Goal: Contribute content: Contribute content

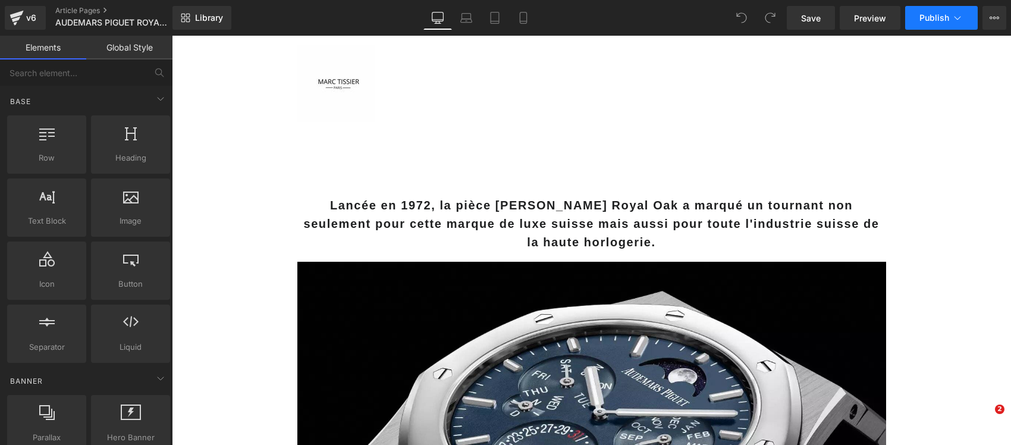
click at [967, 21] on button "Publish" at bounding box center [942, 18] width 73 height 24
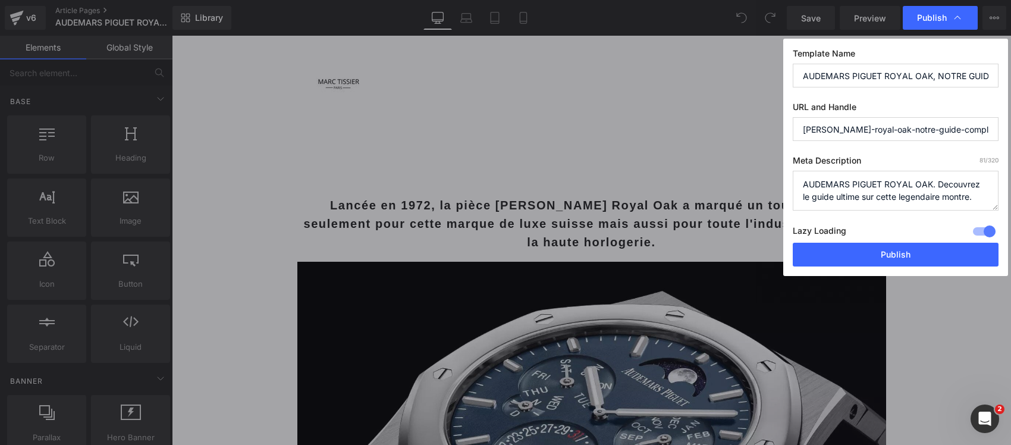
click at [890, 180] on textarea "AUDEMARS PIGUET ROYAL OAK. Decouvrez le guide ultime sur cette legendaire montr…" at bounding box center [896, 191] width 206 height 40
paste textarea "ROYAL OAK : COMMENT GÉRALD GENTA A RÉVOLUTIONNÉ L'HORLOGERIE EN UNE NUIT Guide …"
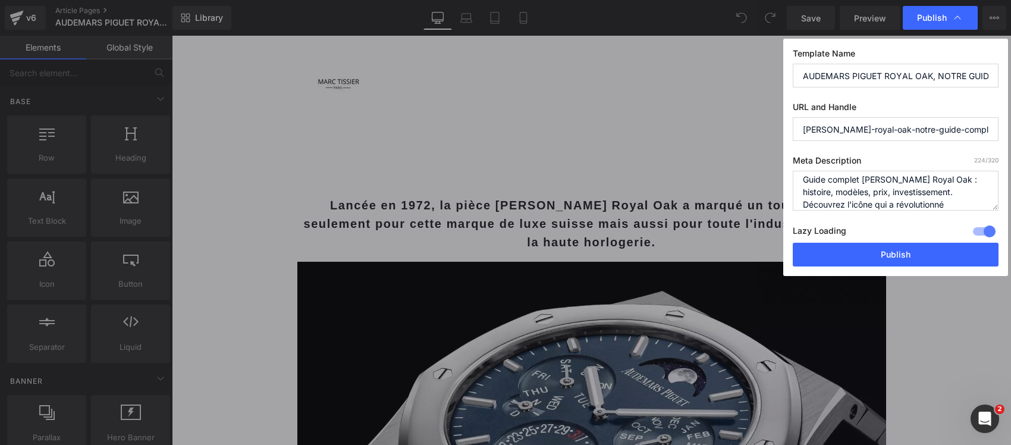
click at [798, 179] on textarea "AUDEMARS PIGUET ROYAL OAK. Decouvrez le guide ultime sur cette legendaire montr…" at bounding box center [896, 191] width 206 height 40
click at [801, 199] on textarea "AUDEMARS PIGUET ROYAL OAK. Decouvrez le guide ultime sur cette legendaire montr…" at bounding box center [896, 191] width 206 height 40
type textarea "Guide complet Audemars Piguet Royal Oak : histoire, modèles, prix, investisseme…"
click at [845, 79] on input "AUDEMARS PIGUET ROYAL OAK, NOTRE GUIDE COMPLET" at bounding box center [896, 76] width 206 height 24
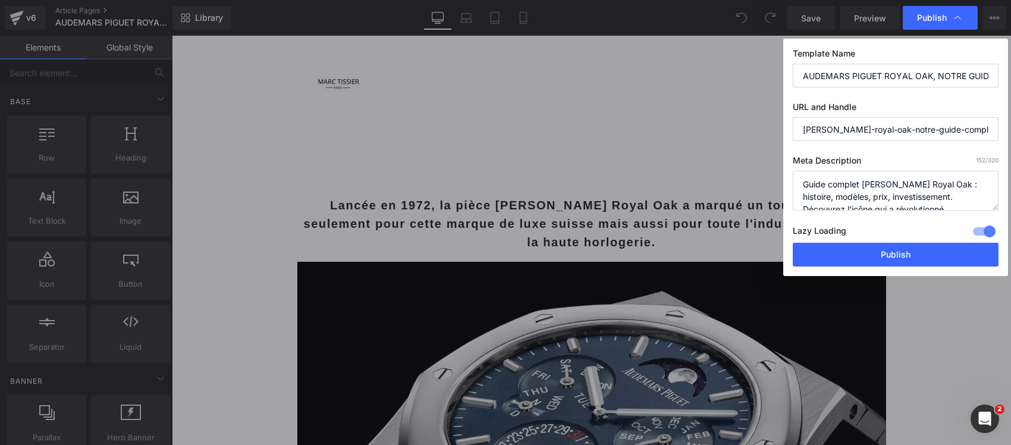
click at [845, 79] on input "AUDEMARS PIGUET ROYAL OAK, NOTRE GUIDE COMPLET" at bounding box center [896, 76] width 206 height 24
paste input "ROYAL OAK : COMMENT GÉRALD GENTA A RÉVOLUTIONNÉ L'HORLOGERIE EN UNE NUI"
type input "ROYAL OAK : COMMENT GÉRALD GENTA A RÉVOLUTIONNÉ L'HORLOGERIE EN UNE NUIT"
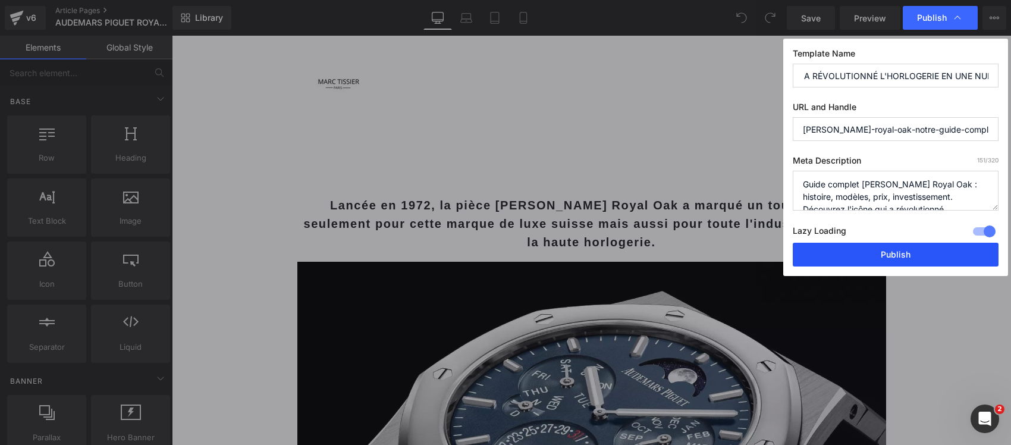
scroll to position [0, 0]
click at [876, 254] on button "Publish" at bounding box center [896, 255] width 206 height 24
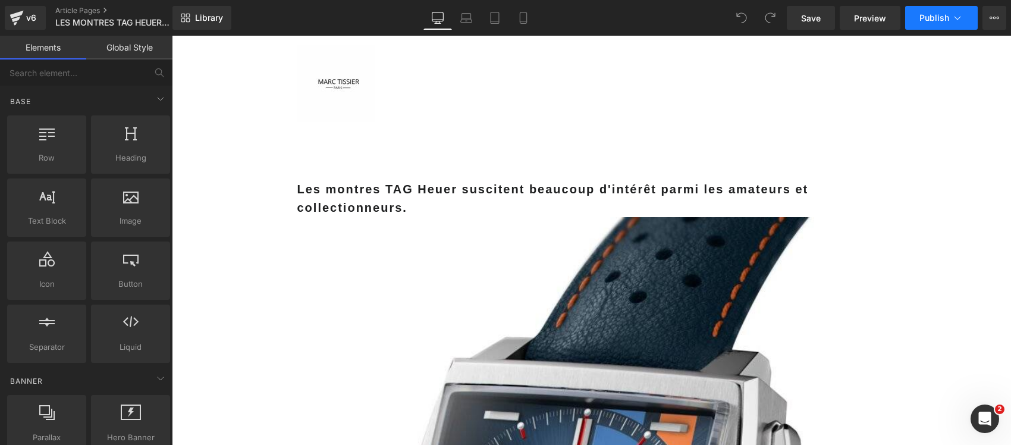
click at [964, 26] on button "Publish" at bounding box center [942, 18] width 73 height 24
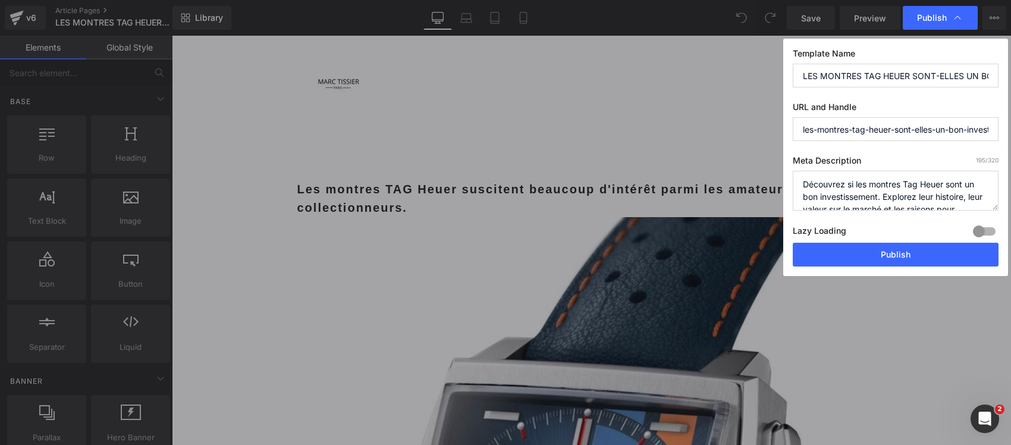
click at [986, 227] on div at bounding box center [984, 231] width 29 height 19
click at [913, 203] on textarea "Découvrez si les montres Tag Heuer sont un bon investissement. Explorez leur hi…" at bounding box center [896, 191] width 206 height 40
paste textarea "TAG HEUER : POURQUOI CETTE MARQUE DÉÇOIT LES INVESTISSEURS HORLOGERS Analyse in…"
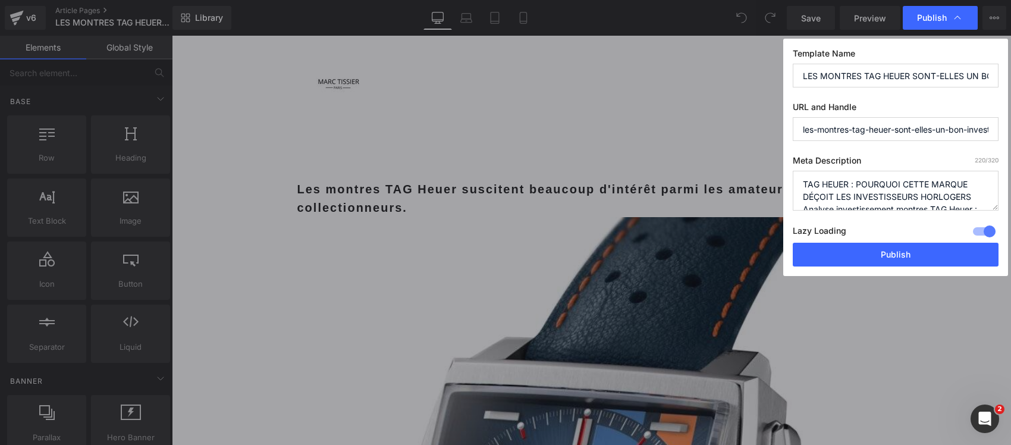
drag, startPoint x: 976, startPoint y: 198, endPoint x: 727, endPoint y: 177, distance: 249.5
click at [727, 177] on div "Publish Template Name LES MONTRES TAG HEUER SONT-ELLES UN BON INVESTISSEMENT? U…" at bounding box center [505, 222] width 1011 height 445
click at [800, 198] on textarea "Découvrez si les montres Tag Heuer sont un bon investissement. Explorez leur hi…" at bounding box center [896, 191] width 206 height 40
type textarea "Analyse investissement montres TAG Heuer : modèles rentables, comparaison march…"
click at [845, 71] on input "LES MONTRES TAG HEUER SONT-ELLES UN BON INVESTISSEMENT?" at bounding box center [896, 76] width 206 height 24
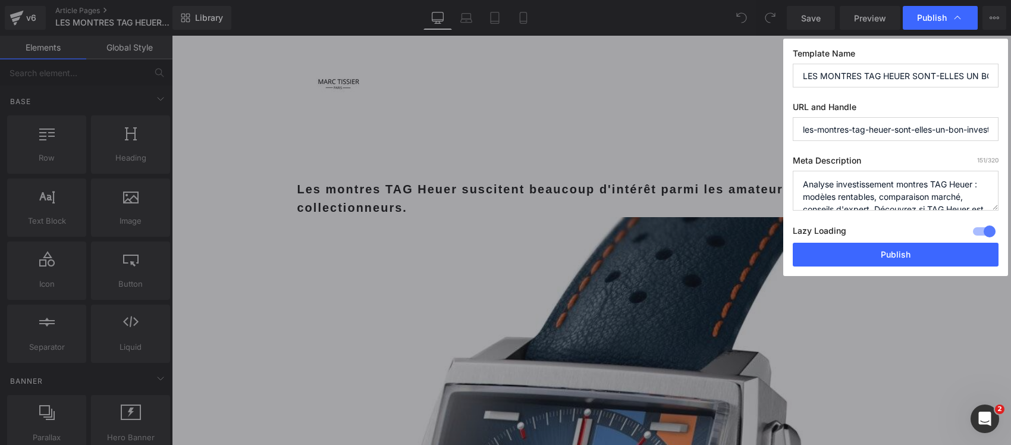
click at [845, 71] on input "LES MONTRES TAG HEUER SONT-ELLES UN BON INVESTISSEMENT?" at bounding box center [896, 76] width 206 height 24
paste input "TAG HEUER : POURQUOI CETTE MARQUE DÉÇOIT LES INVESTISSEURS HORLOGERS"
type input "TAG HEUER : POURQUOI CETTE MARQUE DÉÇOIT LES INVESTISSEURS HORLOGERS"
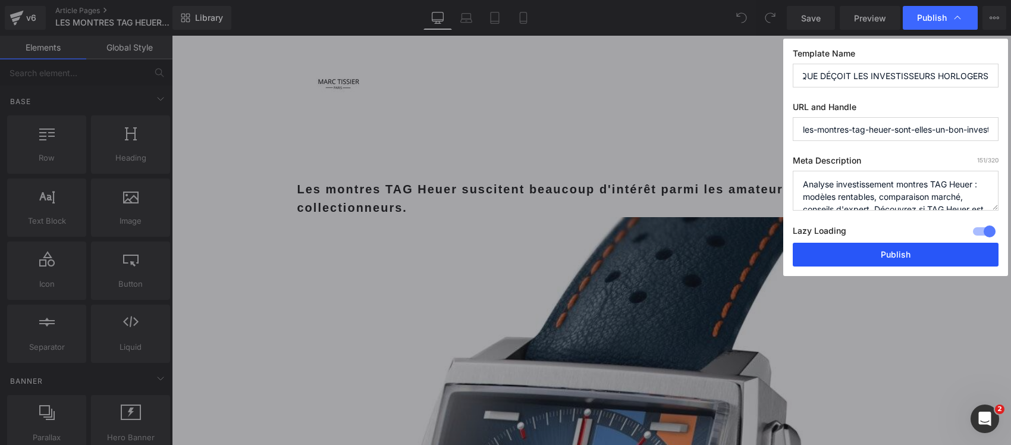
scroll to position [0, 0]
click at [825, 250] on button "Publish" at bounding box center [896, 255] width 206 height 24
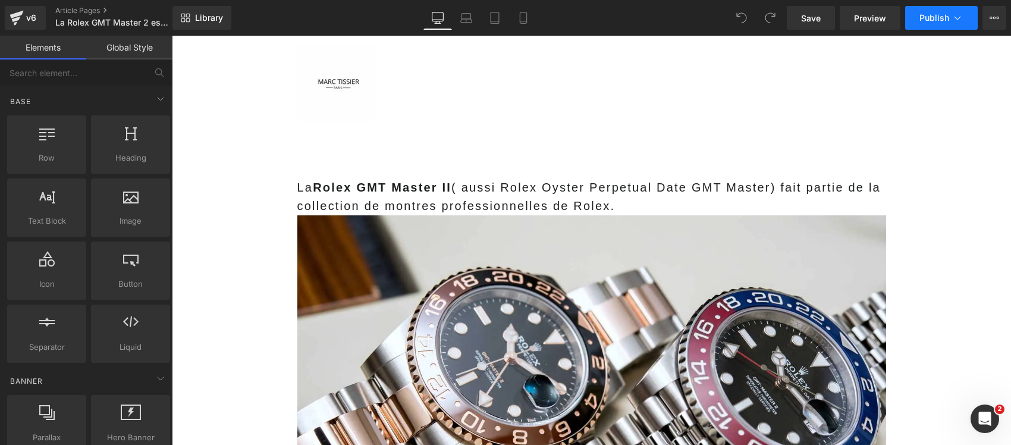
click at [934, 17] on span "Publish" at bounding box center [935, 18] width 30 height 10
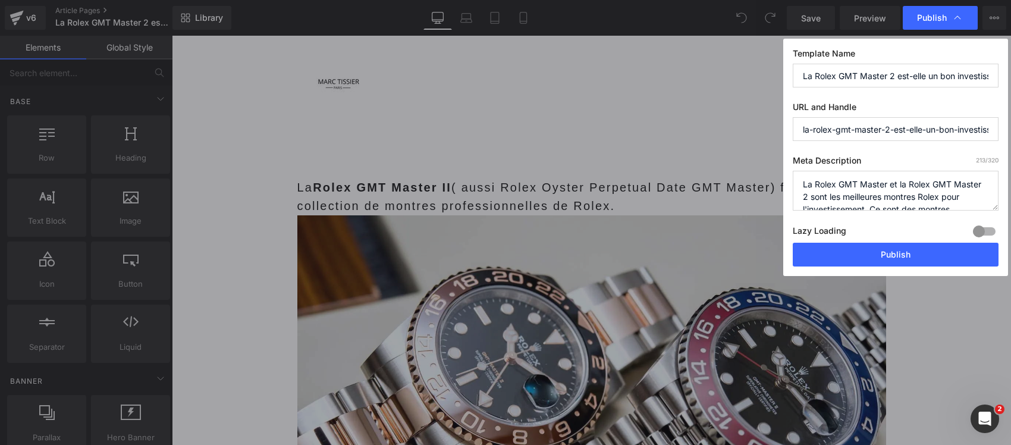
click at [986, 233] on div at bounding box center [984, 231] width 29 height 19
click at [899, 194] on textarea "La Rolex GMT Master et la Rolex GMT Master 2 sont les meilleures montres Rolex …" at bounding box center [896, 191] width 206 height 40
paste textarea "GMT-MASTER II : POURQUOI CETTE ROLEX DEVIENT UN PLACEMENT DE CHOIX Analyse comp…"
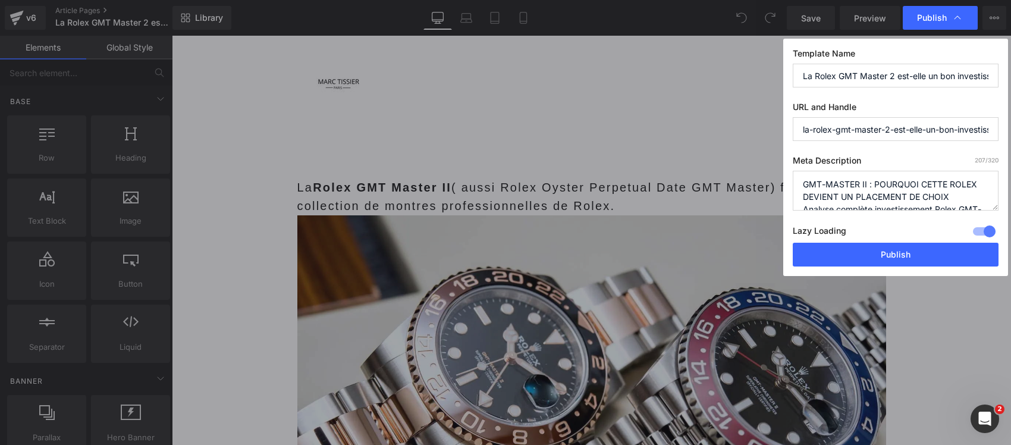
drag, startPoint x: 951, startPoint y: 196, endPoint x: 759, endPoint y: 183, distance: 192.1
click at [759, 183] on div "Publish Template Name La Rolex GMT Master 2 est-elle un bon investissement ? UR…" at bounding box center [505, 222] width 1011 height 445
type textarea "Analyse complète investissement Rolex GMT-Master II : performance, modèles rent…"
click at [830, 74] on input "La Rolex GMT Master 2 est-elle un bon investissement ?" at bounding box center [896, 76] width 206 height 24
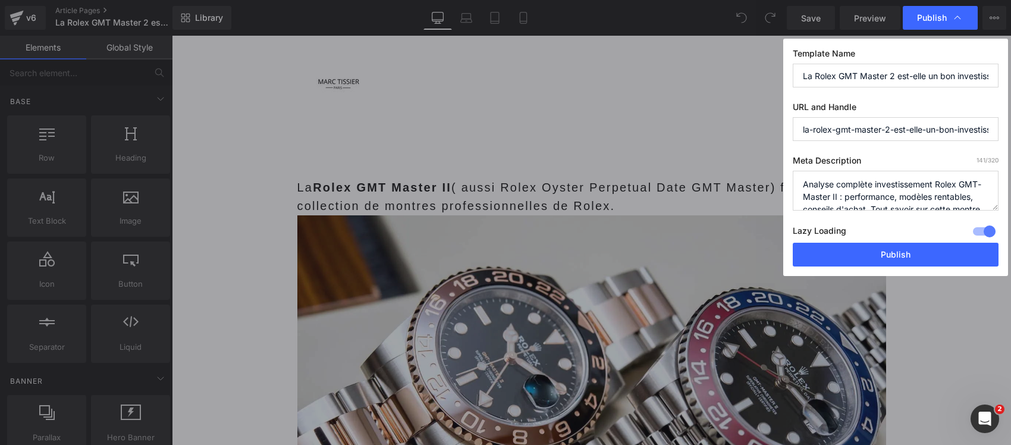
click at [830, 74] on input "La Rolex GMT Master 2 est-elle un bon investissement ?" at bounding box center [896, 76] width 206 height 24
paste input "GMT-MASTER II : POURQUOI CETTE ROLEX DEVIENT UN PLACEMENT DE CHOIX"
type input "GMT-MASTER II : POURQUOI CETTE ROLEX DEVIENT UN PLACEMENT DE CHOIX"
click at [805, 193] on textarea "La Rolex GMT Master et la Rolex GMT Master 2 sont les meilleures montres Rolex …" at bounding box center [896, 191] width 206 height 40
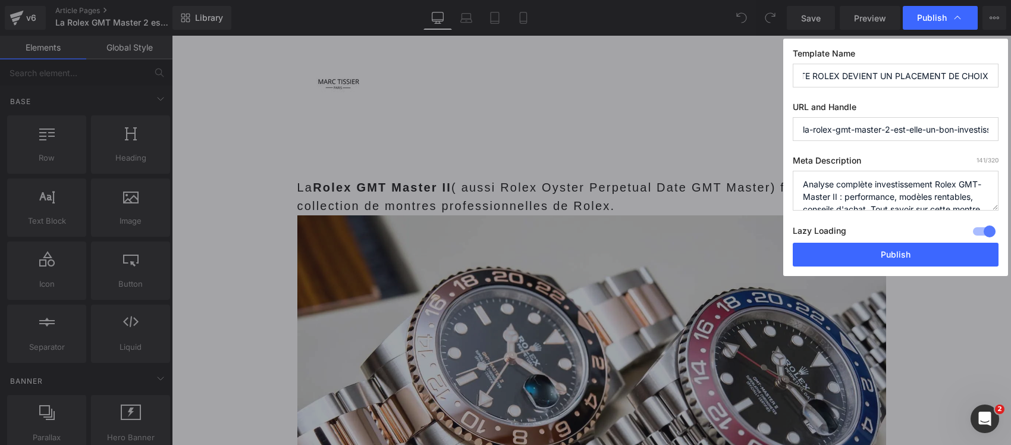
scroll to position [0, 0]
type textarea "Analyse complète investissement Rolex GMT-Master II : performance, modèles rent…"
click at [862, 255] on button "Publish" at bounding box center [896, 255] width 206 height 24
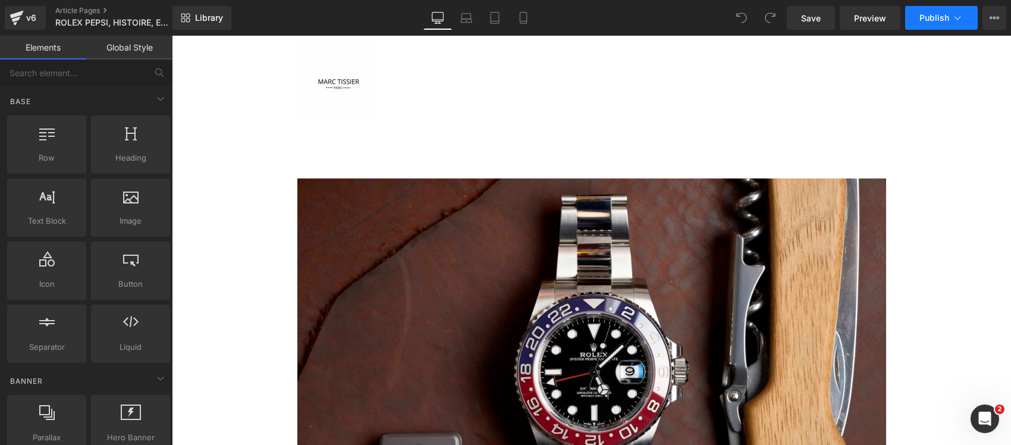
click at [931, 18] on span "Publish" at bounding box center [935, 18] width 30 height 10
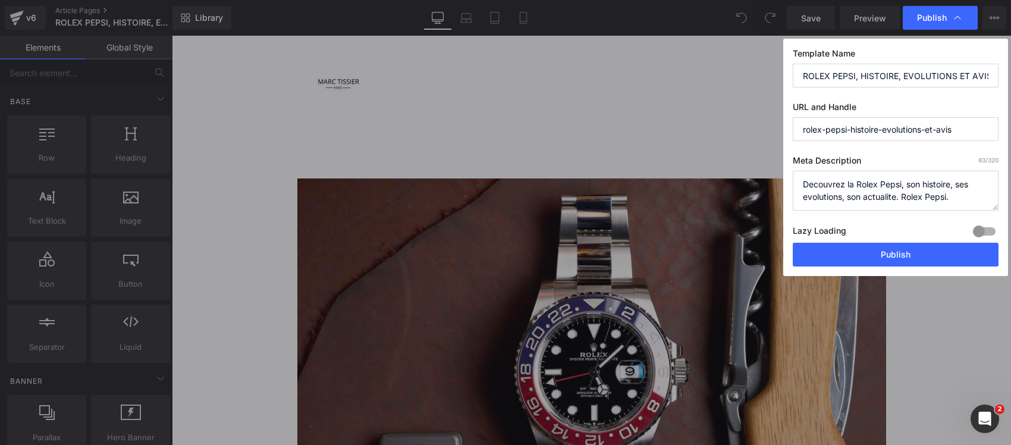
click at [985, 229] on div at bounding box center [984, 231] width 29 height 19
click at [908, 193] on textarea "Decouvrez la Rolex Pepsi, son histoire, ses evolutions, son actualite. Rolex Pe…" at bounding box center [896, 191] width 206 height 40
paste textarea "LA ROLEX PEPSI RESTE INTROUVABLE... ET SA COTE EXPLOSE DEPUIS 5 ANS Histoire co…"
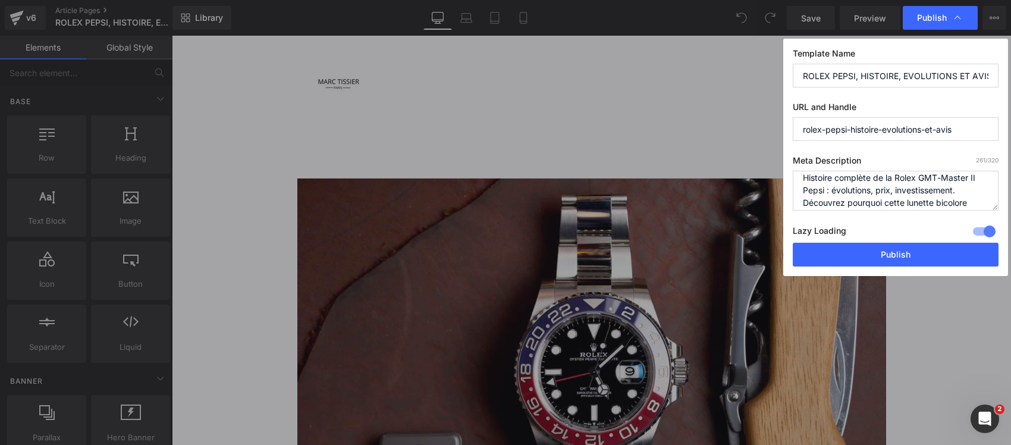
scroll to position [5, 0]
drag, startPoint x: 951, startPoint y: 202, endPoint x: 780, endPoint y: 186, distance: 171.5
click at [780, 186] on div "Publish Template Name ROLEX PEPSI, HISTOIRE, EVOLUTIONS ET AVIS URL and Handle …" at bounding box center [505, 222] width 1011 height 445
click at [803, 205] on textarea "Decouvrez la Rolex Pepsi, son histoire, ses evolutions, son actualite. Rolex Pe…" at bounding box center [896, 191] width 206 height 40
type textarea "Histoire complète de la Rolex GMT-Master II Pepsi : évolutions, prix, investiss…"
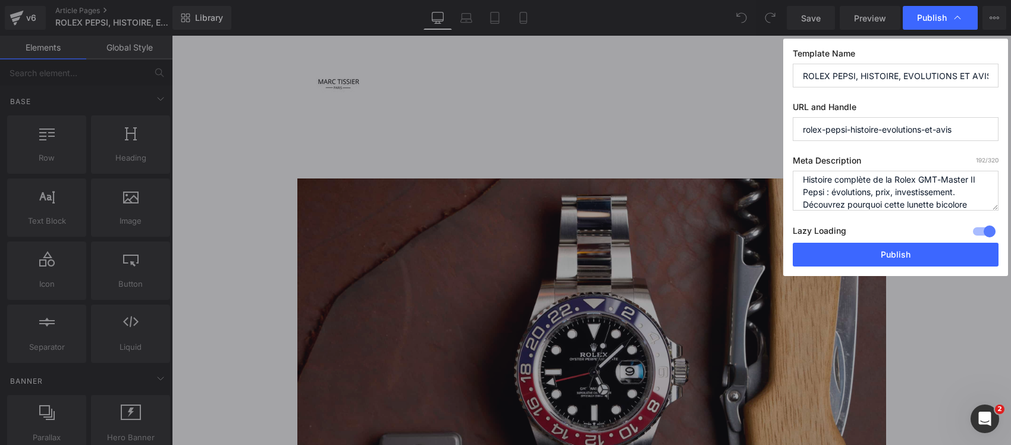
click at [828, 73] on input "ROLEX PEPSI, HISTOIRE, EVOLUTIONS ET AVIS" at bounding box center [896, 76] width 206 height 24
paste input "LA ROLEX PEPSI RESTE INTROUVABLE... ET SA COTE EXPLOSE DEPUIS 5 AN"
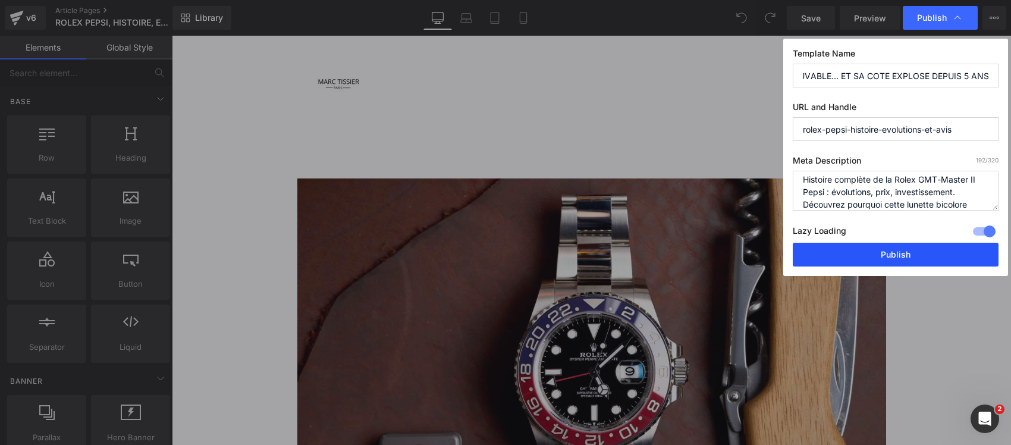
type input "LA ROLEX PEPSI RESTE INTROUVABLE... ET SA COTE EXPLOSE DEPUIS 5 ANS"
click at [854, 253] on button "Publish" at bounding box center [896, 255] width 206 height 24
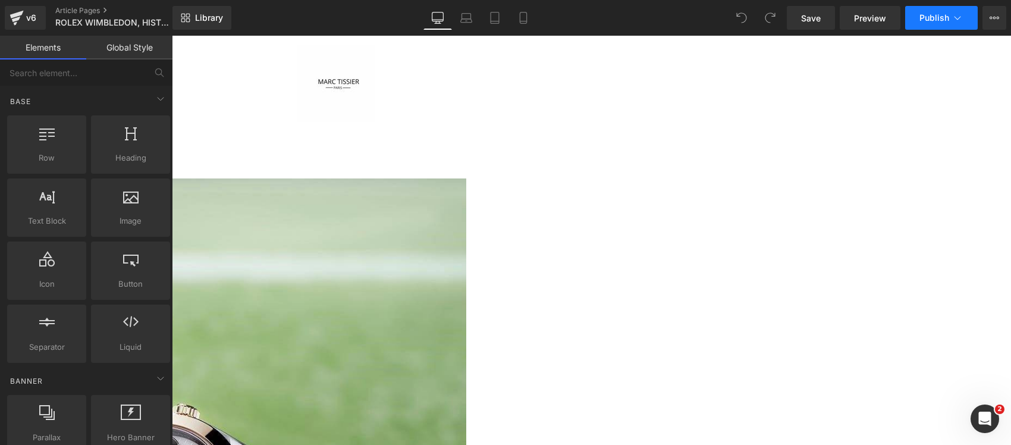
click at [938, 22] on span "Publish" at bounding box center [935, 18] width 30 height 10
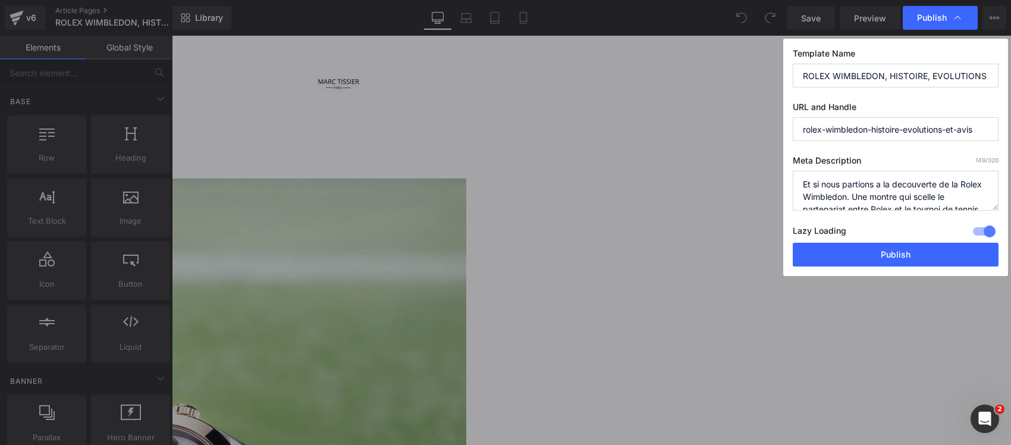
click at [928, 198] on textarea "Et si nous partions a la decouverte de la Rolex Wimbledon. Une montre qui scell…" at bounding box center [896, 191] width 206 height 40
paste textarea "ROLEX WIMBLEDON : CE CADRAN VERT-GRIS FAIT CRAQUER LES AMATEURS DE TENNIS ET DE…"
drag, startPoint x: 954, startPoint y: 202, endPoint x: 763, endPoint y: 173, distance: 192.7
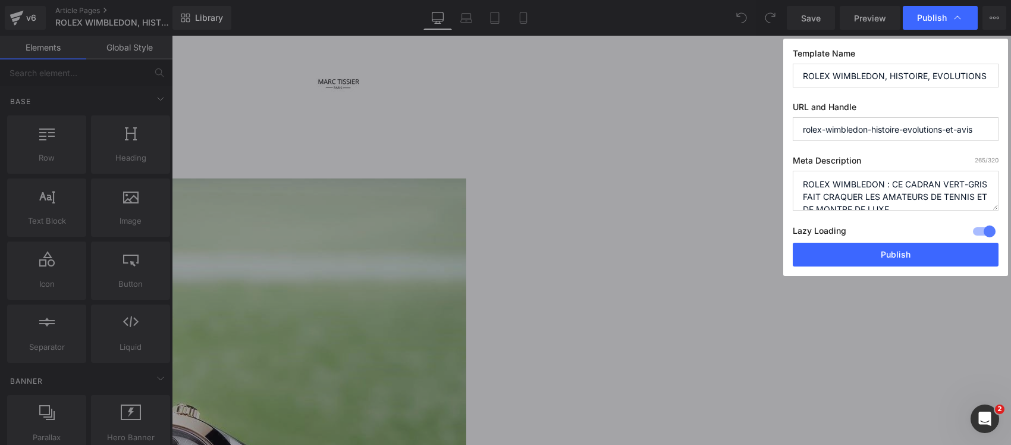
click at [763, 173] on div "Publish Template Name ROLEX WIMBLEDON, HISTOIRE, EVOLUTIONS ET AVIS URL and Han…" at bounding box center [505, 222] width 1011 height 445
click at [805, 193] on textarea "Et si nous partions a la decouverte de la Rolex Wimbledon. Une montre qui scell…" at bounding box center [896, 191] width 206 height 40
type textarea "Guide complet de la Rolex Wimbledon : histoire, cadran bicolore unique, prix, i…"
click at [834, 82] on input "ROLEX WIMBLEDON, HISTOIRE, EVOLUTIONS ET AVIS" at bounding box center [896, 76] width 206 height 24
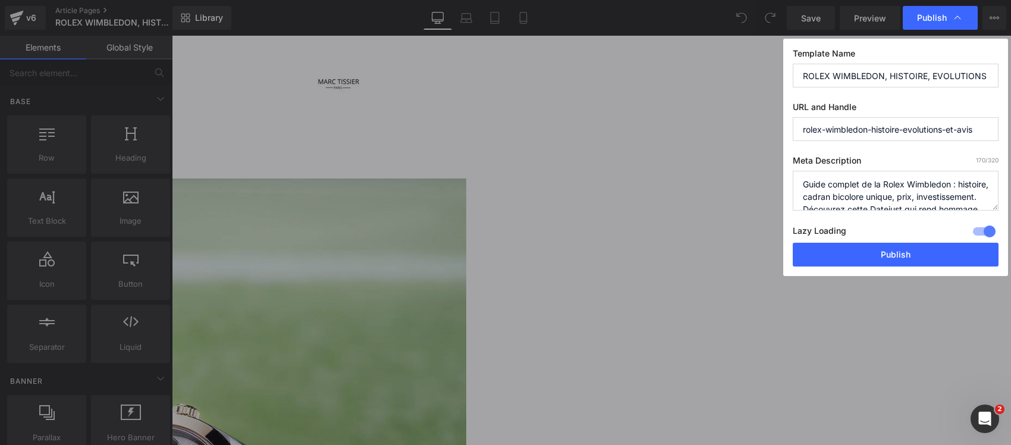
click at [834, 82] on input "ROLEX WIMBLEDON, HISTOIRE, EVOLUTIONS ET AVIS" at bounding box center [896, 76] width 206 height 24
paste input ": CE CADRAN VERT-GRIS FAIT CRAQUER LES AMATEURS DE TENNIS ET DE MONTRE DE LUXE"
type input "ROLEX WIMBLEDON : CE CADRAN VERT-GRIS FAIT CRAQUER LES AMATEURS DE TENNIS ET DE…"
click at [821, 254] on button "Publish" at bounding box center [896, 255] width 206 height 24
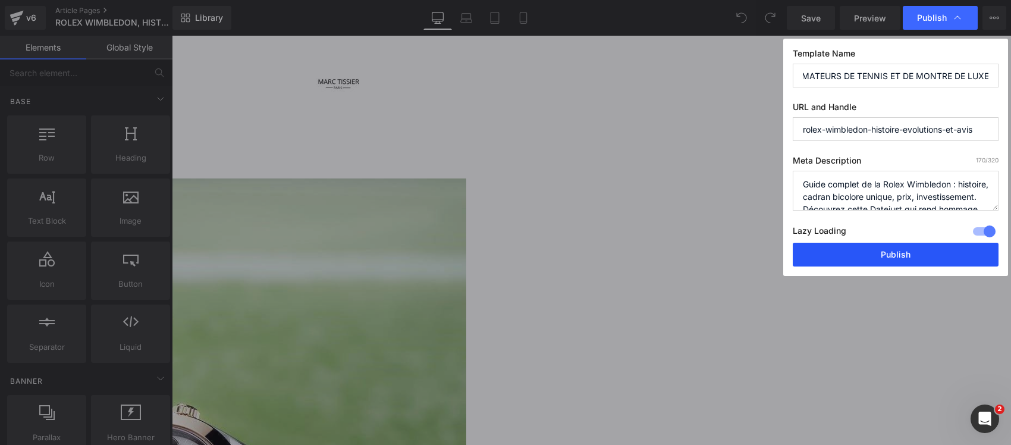
scroll to position [0, 0]
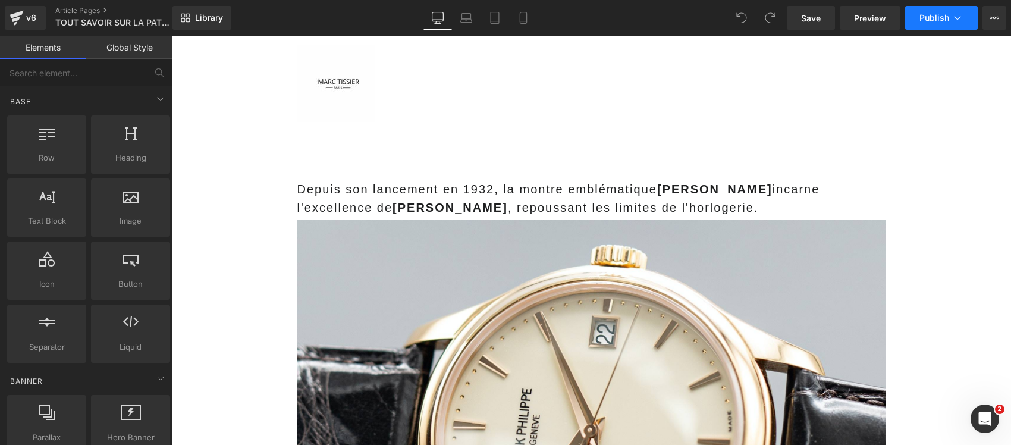
click at [946, 27] on button "Publish" at bounding box center [942, 18] width 73 height 24
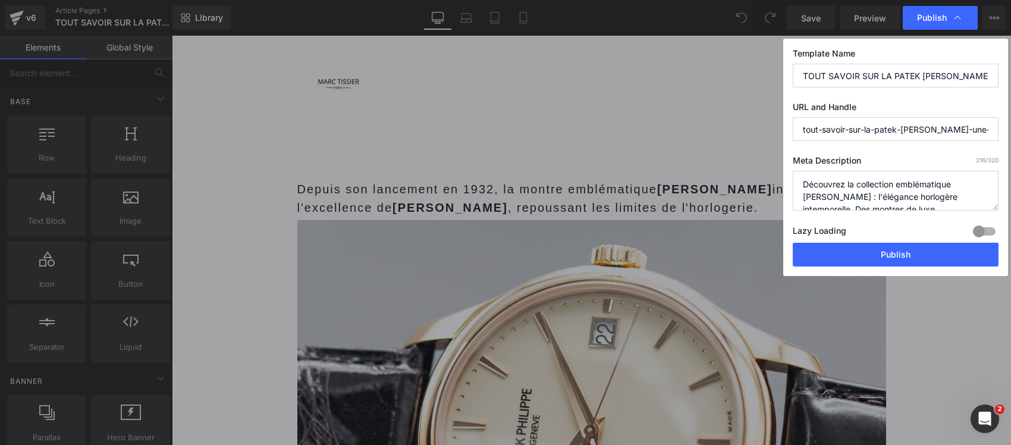
click at [985, 232] on div at bounding box center [984, 231] width 29 height 19
click at [924, 198] on textarea "Découvrez la collection emblématique [PERSON_NAME] : l'élégance horlogère intem…" at bounding box center [896, 191] width 206 height 40
paste textarea "LA CALATRAVA DE [PERSON_NAME] RESTE LA MONTRE HABILLÉE LA PLUS ÉLÉGANTE SELON L…"
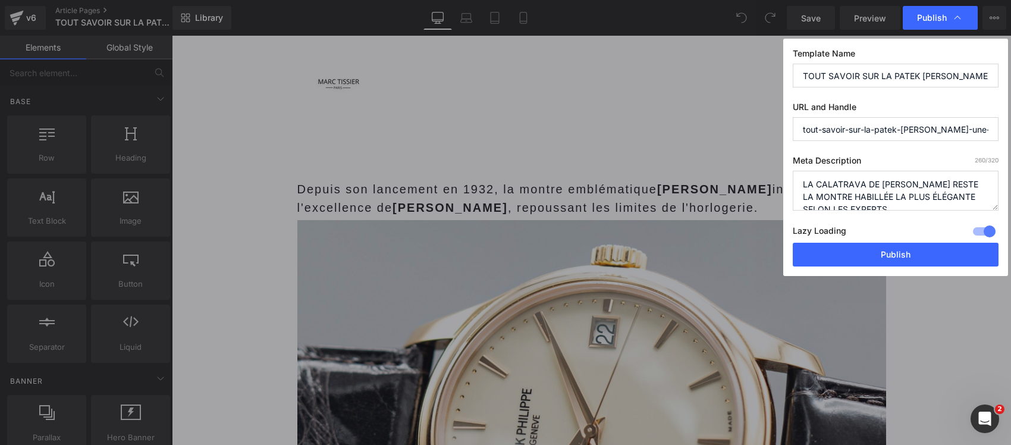
drag, startPoint x: 914, startPoint y: 203, endPoint x: 777, endPoint y: 170, distance: 141.4
click at [777, 170] on div "Publish Template Name TOUT SAVOIR SUR LA PATEK [PERSON_NAME], UNE ICONE HORLOGE…" at bounding box center [505, 222] width 1011 height 445
click at [802, 196] on textarea "Découvrez la collection emblématique [PERSON_NAME] : l'élégance horlogère intem…" at bounding box center [896, 191] width 206 height 40
type textarea "Tout savoir sur la Patek [PERSON_NAME] : histoire, design iconique, modèles, pr…"
click at [839, 130] on input "tout-savoir-sur-la-patek-[PERSON_NAME]-une-icone-horlogere-fascinante" at bounding box center [896, 129] width 206 height 24
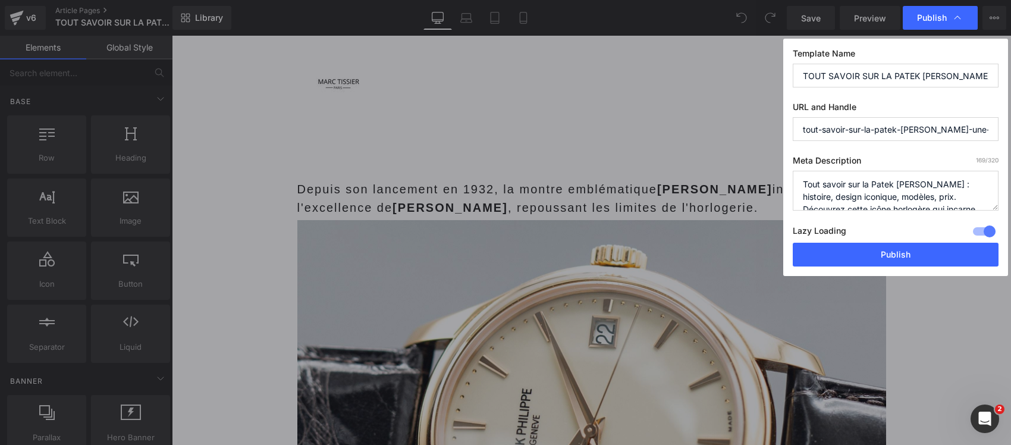
click at [839, 130] on input "tout-savoir-sur-la-patek-[PERSON_NAME]-une-icone-horlogere-fascinante" at bounding box center [896, 129] width 206 height 24
paste input "LA CALATRAVA DE [PERSON_NAME] RESTE LA MONTRE HABILLÉE LA PLUS ÉLÉGANTE SELON L…"
type input "la-calatrava-de-patek-[PERSON_NAME]-reste-la-montre-habillée-la-plus-élégante-s…"
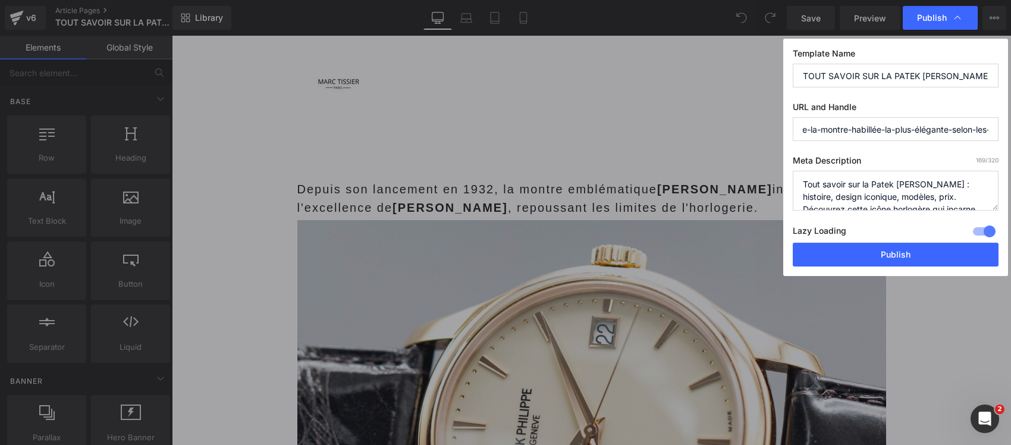
click at [844, 76] on input "TOUT SAVOIR SUR LA PATEK [PERSON_NAME], UNE ICONE HORLOGERE FASCINANTE" at bounding box center [896, 76] width 206 height 24
paste input "LA CALATRAVA DE [PERSON_NAME] RESTE LA MONTRE HABILLÉE LA PLUS ÉLÉGANTE SELON L…"
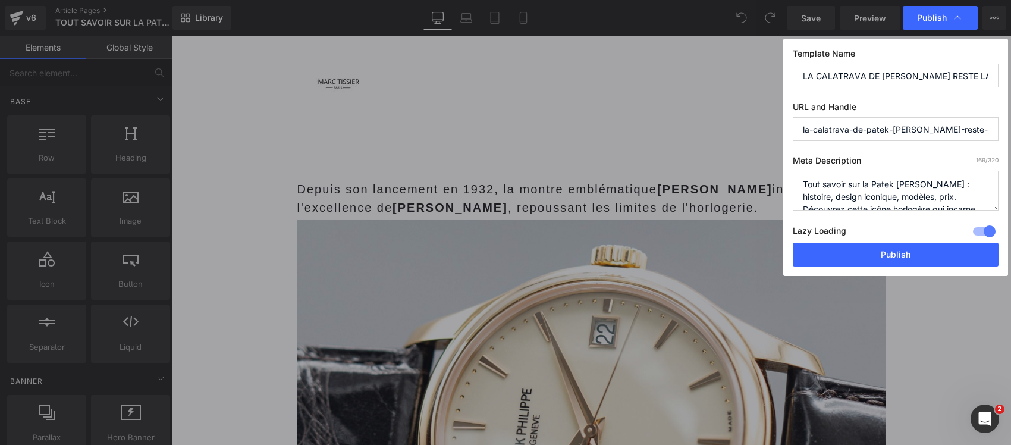
scroll to position [0, 247]
type input "LA CALATRAVA DE [PERSON_NAME] RESTE LA MONTRE HABILLÉE LA PLUS ÉLÉGANTE SELON L…"
click at [846, 121] on input "la-calatrava-de-patek-[PERSON_NAME]-reste-la-montre-habillée-la-plus-élégante-s…" at bounding box center [896, 129] width 206 height 24
click at [846, 121] on input "la-calatrava-de-patek-philippe-reste-la-montre-habillée-la-plus-élégante-selon-…" at bounding box center [896, 129] width 206 height 24
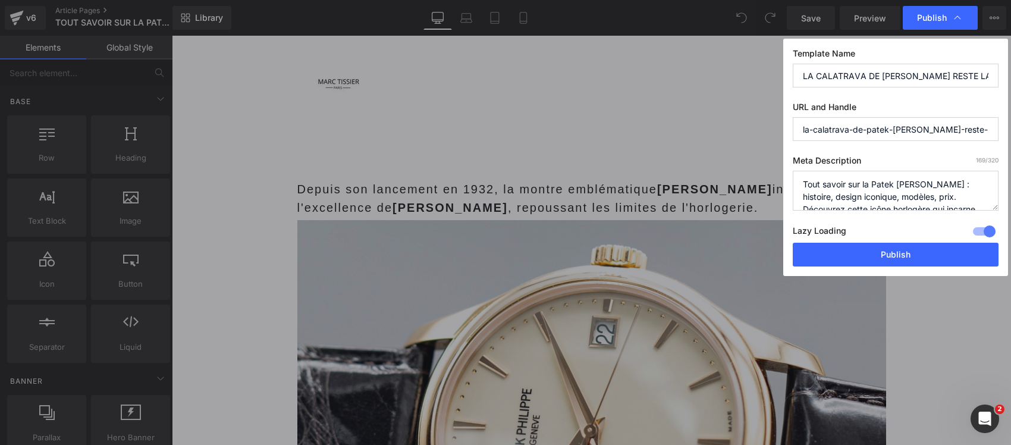
click at [846, 121] on input "la-calatrava-de-patek-philippe-reste-la-montre-habillée-la-plus-élégante-selon-…" at bounding box center [896, 129] width 206 height 24
click at [887, 108] on label "URL and Handle" at bounding box center [896, 109] width 206 height 15
click at [896, 66] on input "LA CALATRAVA DE PATEK PHILIPPE RESTE LA MONTRE HABILLÉE LA PLUS ÉLÉGANTE SELON …" at bounding box center [896, 76] width 206 height 24
drag, startPoint x: 903, startPoint y: 73, endPoint x: 1006, endPoint y: 76, distance: 103.6
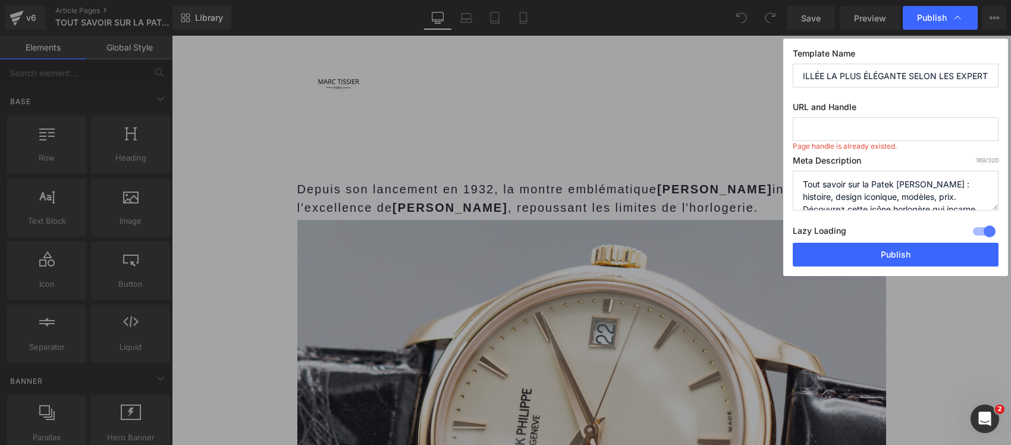
click at [1006, 76] on div "Template Name LA CALATRAVA DE PATEK PHILIPPE RESTE LA MONTRE HABILLÉE LA PLUS É…" at bounding box center [896, 157] width 225 height 237
click at [940, 250] on button "Publish" at bounding box center [896, 255] width 206 height 24
click at [875, 128] on input "text" at bounding box center [896, 129] width 206 height 24
click at [882, 194] on textarea "Découvrez la collection emblématique Patek Philippe Calatrava : l'élégance horl…" at bounding box center [896, 191] width 206 height 40
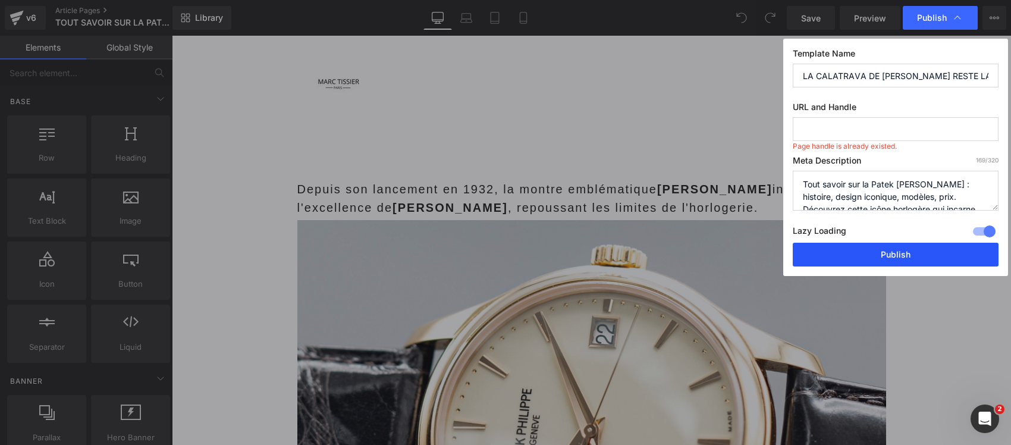
click at [875, 257] on button "Publish" at bounding box center [896, 255] width 206 height 24
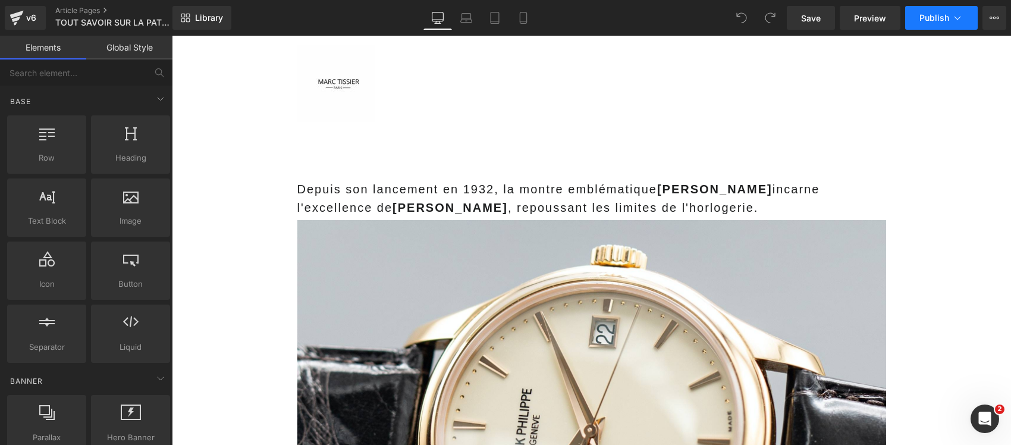
click at [917, 9] on button "Publish" at bounding box center [942, 18] width 73 height 24
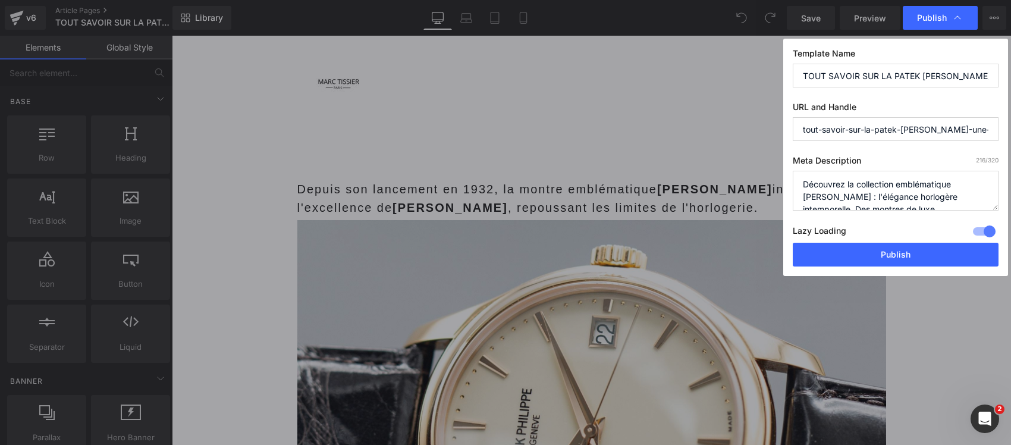
drag, startPoint x: 842, startPoint y: 253, endPoint x: 828, endPoint y: 233, distance: 24.9
click at [828, 233] on div "Template Name TOUT SAVOIR SUR LA PATEK PHILIPPE CALATRAVA, UNE ICONE HORLOGERE …" at bounding box center [896, 157] width 225 height 237
click at [851, 80] on input "TOUT SAVOIR SUR LA PATEK PHILIPPE CALATRAVA, UNE ICONE HORLOGERE FASCINANTE" at bounding box center [896, 76] width 206 height 24
click at [821, 189] on textarea "Découvrez la collection emblématique Patek Philippe Calatrava : l'élégance horl…" at bounding box center [896, 191] width 206 height 40
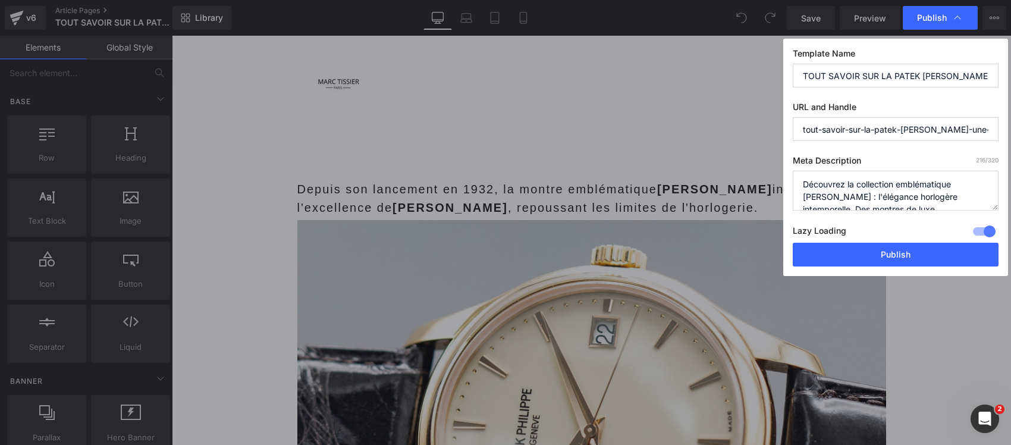
click at [821, 189] on textarea "Découvrez la collection emblématique Patek Philippe Calatrava : l'élégance horl…" at bounding box center [896, 191] width 206 height 40
paste textarea "LA CALATRAVA DE PATEK PHILIPPE RESTE LA MONTRE HABILLÉE LA PLUS ÉLÉGANTE SELON …"
type textarea "LA CALATRAVA DE PATEK PHILIPPE RESTE LA MONTRE HABILLÉE LA PLUS ÉLÉGANTE SELON …"
click at [834, 183] on textarea "Découvrez la collection emblématique Patek Philippe Calatrava : l'élégance horl…" at bounding box center [896, 191] width 206 height 40
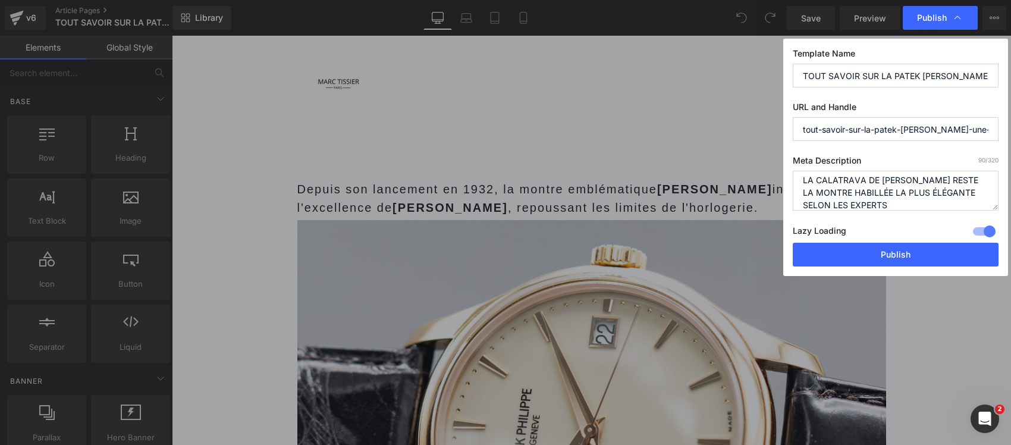
click at [834, 183] on textarea "Découvrez la collection emblématique Patek Philippe Calatrava : l'élégance horl…" at bounding box center [896, 191] width 206 height 40
click at [830, 68] on input "TOUT SAVOIR SUR LA PATEK PHILIPPE CALATRAVA, UNE ICONE HORLOGERE FASCINANTE" at bounding box center [896, 76] width 206 height 24
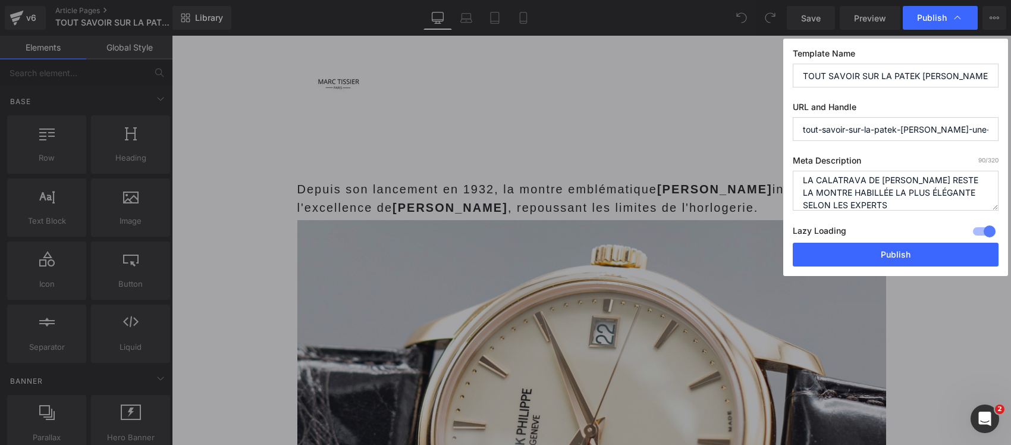
paste input "LA CALATRAVA DE PATEK PHILIPPE RESTE LA MONTRE HABILLÉE LA PLUS ÉLÉGANTE SELON …"
type input "LA CALATRAVA DE PATEK PHILIPPE RESTE LA MONTRE HABILLÉE LA PLUS ÉLÉGANTE SELON …"
click at [829, 178] on textarea "Découvrez la collection emblématique Patek Philippe Calatrava : l'élégance horl…" at bounding box center [896, 191] width 206 height 40
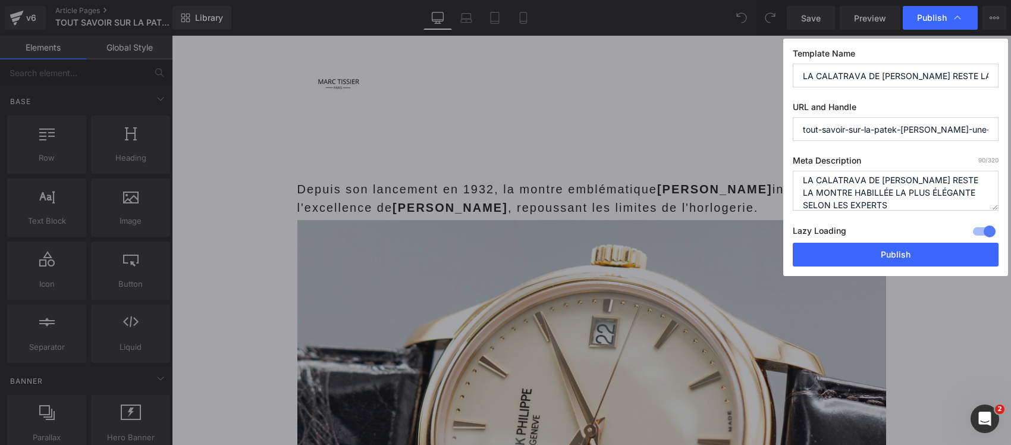
click at [829, 178] on textarea "Découvrez la collection emblématique Patek Philippe Calatrava : l'élégance horl…" at bounding box center [896, 191] width 206 height 40
paste textarea "Tout savoir sur la Patek Philippe Calatrava : histoire, design iconique, modèle…"
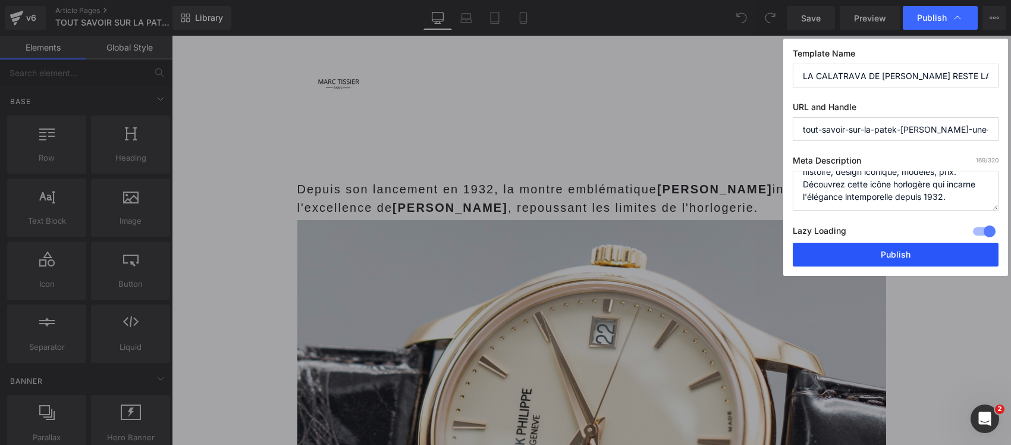
type textarea "Tout savoir sur la Patek Philippe Calatrava : histoire, design iconique, modèle…"
click at [859, 258] on button "Publish" at bounding box center [896, 255] width 206 height 24
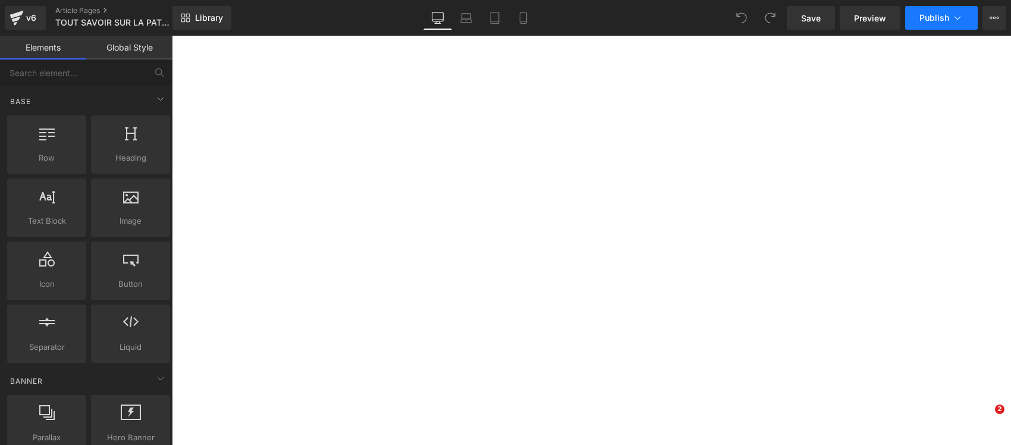
click at [962, 20] on icon at bounding box center [958, 18] width 12 height 12
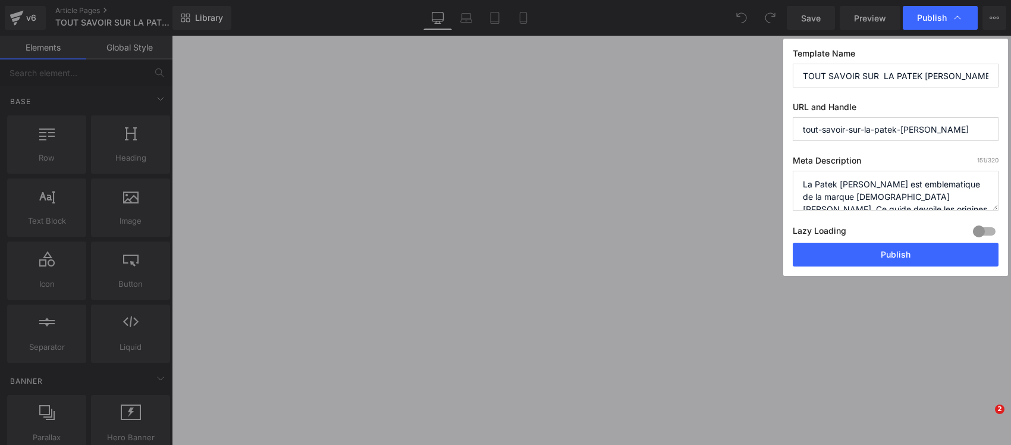
click at [991, 228] on div at bounding box center [984, 231] width 29 height 19
click at [936, 191] on textarea "La Patek philippe Nautilus est emblematique de la marque suisse philippe Patek.…" at bounding box center [896, 191] width 206 height 40
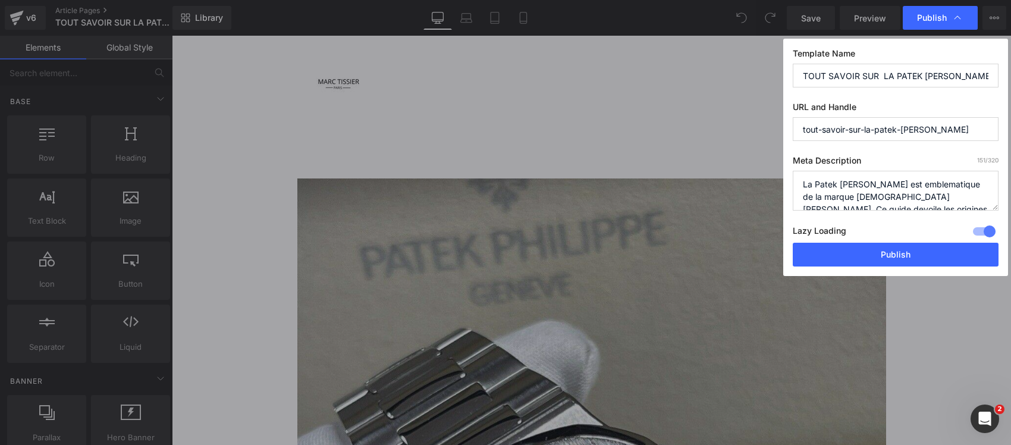
paste textarea "CETTE PATEK CONÇUE EN UNE NUIT EST DEVENUE LA PLUS DÉSIRÉE DES COLLECTIONNEURS …"
click at [807, 188] on textarea "La Patek philippe Nautilus est emblematique de la marque suisse philippe Patek.…" at bounding box center [896, 191] width 206 height 40
click at [908, 209] on textarea "La Patek philippe Nautilus est emblematique de la marque suisse philippe Patek.…" at bounding box center [896, 191] width 206 height 40
drag, startPoint x: 857, startPoint y: 201, endPoint x: 771, endPoint y: 176, distance: 90.0
click at [771, 176] on div "Publish Template Name TOUT SAVOIR SUR LA PATEK PHILIPPE NAUTILUS URL and Handle…" at bounding box center [505, 222] width 1011 height 445
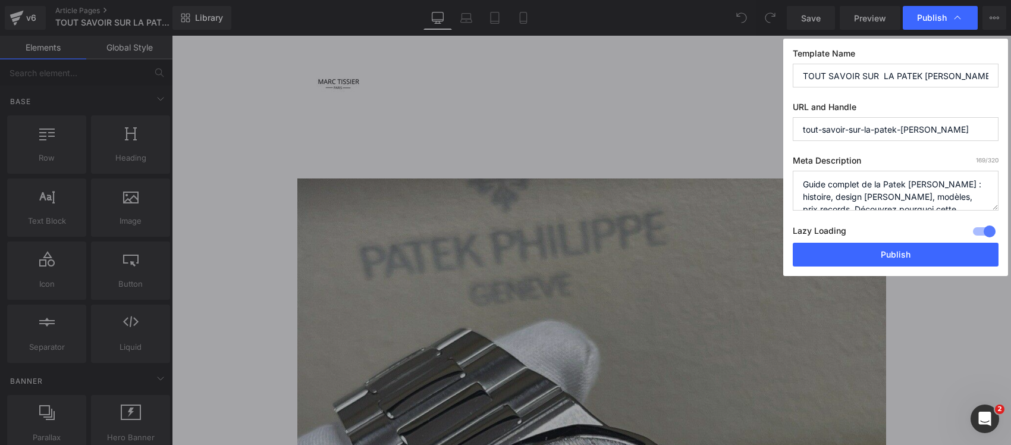
click at [804, 195] on textarea "La Patek philippe Nautilus est emblematique de la marque suisse philippe Patek.…" at bounding box center [896, 191] width 206 height 40
type textarea "Guide complet de la Patek Philippe Nautilus : histoire, design Gérald Genta, mo…"
click at [860, 86] on input "TOUT SAVOIR SUR LA PATEK PHILIPPE NAUTILUS" at bounding box center [896, 76] width 206 height 24
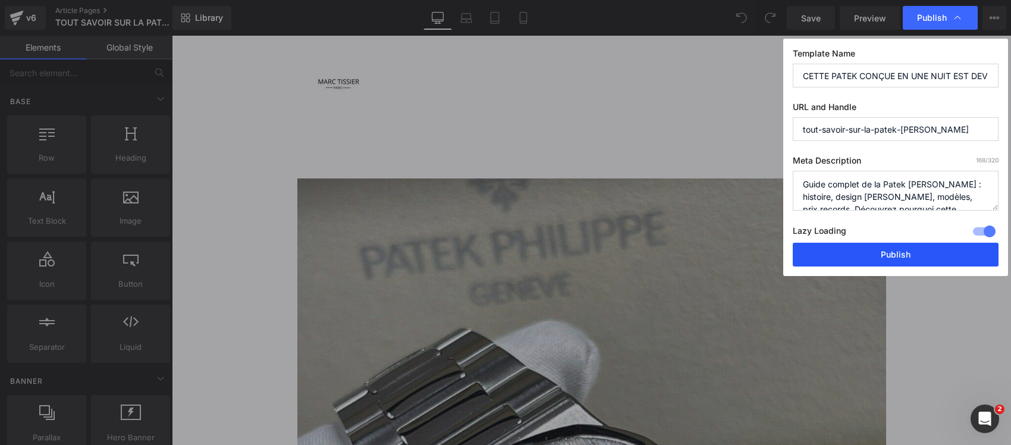
click at [841, 256] on button "Publish" at bounding box center [896, 255] width 206 height 24
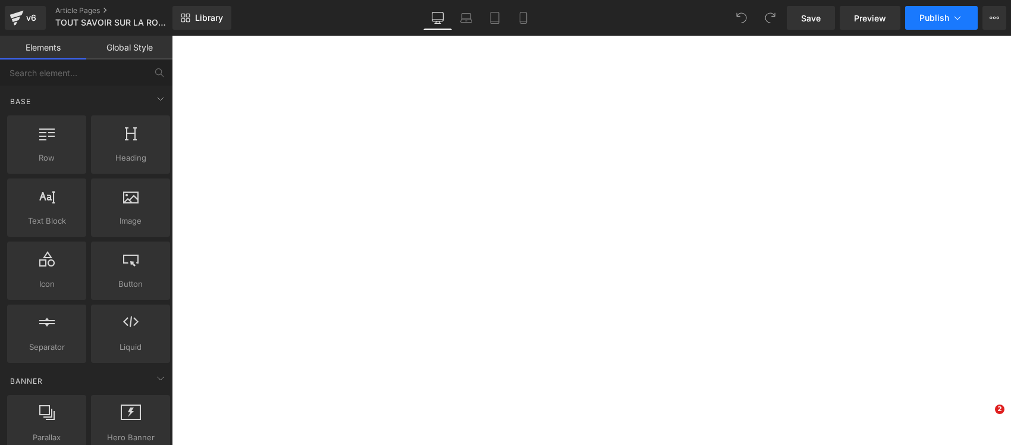
click at [956, 18] on icon at bounding box center [958, 18] width 12 height 12
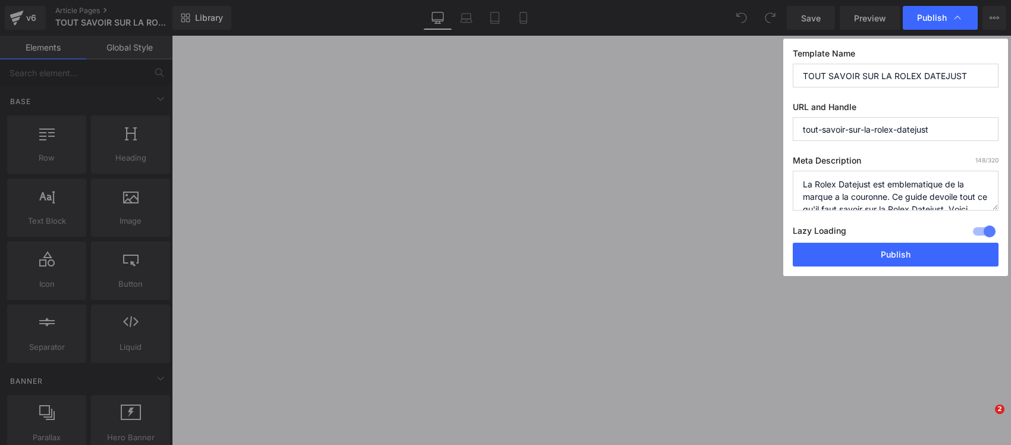
click at [887, 186] on textarea "La Rolex Datejust est emblematique de la marque a la couronne. Ce guide devoile…" at bounding box center [896, 191] width 206 height 40
paste textarea "A DATEJUST RESTE LA ROLEX LA PLUS VENDUE... VOICI POURQUOI Tout savoir sur la R…"
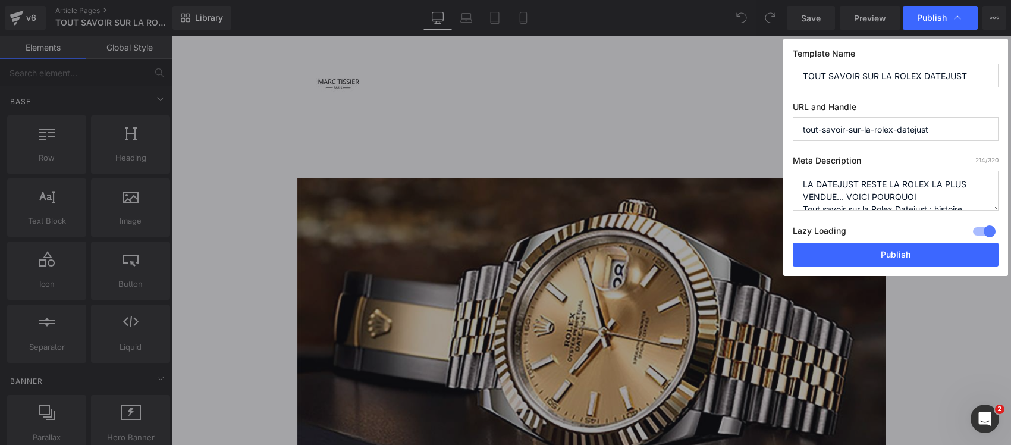
click at [769, 174] on div "Publish Template Name TOUT SAVOIR SUR LA ROLEX DATEJUST URL and Handle tout-sav…" at bounding box center [505, 222] width 1011 height 445
click at [805, 198] on textarea "La Rolex Datejust est emblematique de la marque a la couronne. Ce guide devoile…" at bounding box center [896, 191] width 206 height 40
click at [801, 198] on textarea "La Rolex Datejust est emblematique de la marque a la couronne. Ce guide devoile…" at bounding box center [896, 191] width 206 height 40
type textarea "Tout savoir sur la Rolex Datejust : histoire, évolutions, modèles, prix. Découv…"
click at [840, 78] on input "TOUT SAVOIR SUR LA ROLEX DATEJUST" at bounding box center [896, 76] width 206 height 24
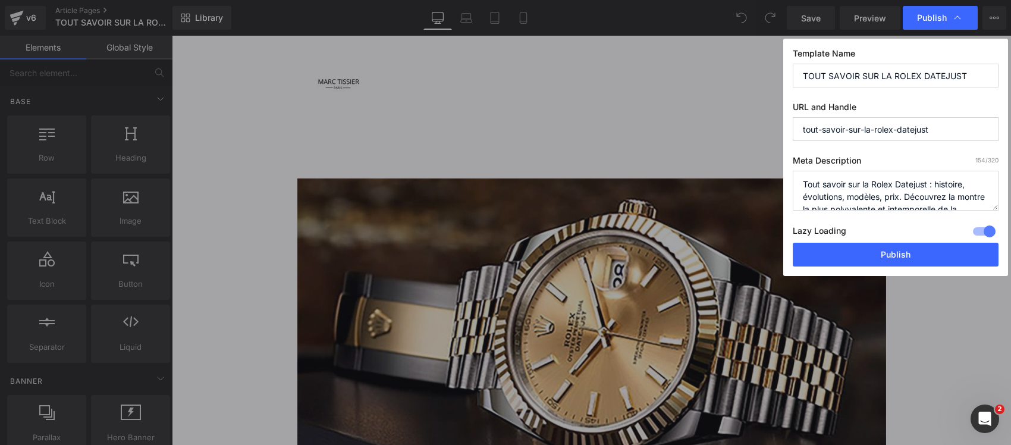
click at [840, 78] on input "TOUT SAVOIR SUR LA ROLEX DATEJUST" at bounding box center [896, 76] width 206 height 24
click at [854, 265] on button "Publish" at bounding box center [896, 255] width 206 height 24
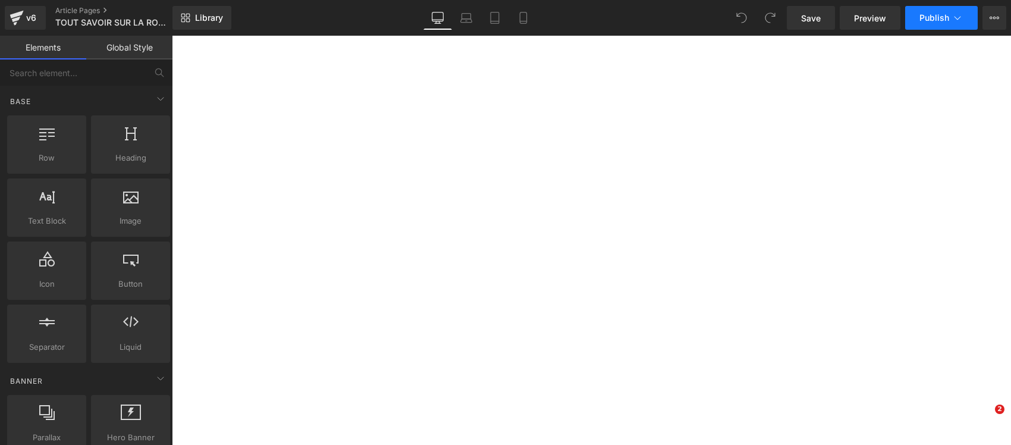
click at [950, 14] on button "Publish" at bounding box center [942, 18] width 73 height 24
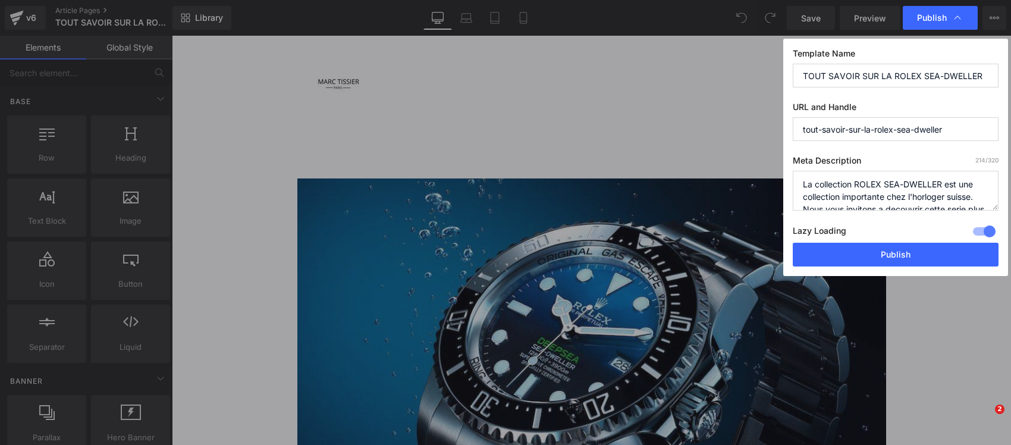
click at [926, 183] on textarea "La collection ROLEX SEA-DWELLER est une collection importante chez l'horloger s…" at bounding box center [896, 191] width 206 height 40
paste textarea "CETTE ROLEX EXTRÊME RÉSISTE À 1 220 MÈTRES DE PROFONDEUR ET RESTE MÉCONNUE FACE…"
click at [845, 189] on textarea "La collection ROLEX SEA-DWELLER est une collection importante chez l'horloger s…" at bounding box center [896, 191] width 206 height 40
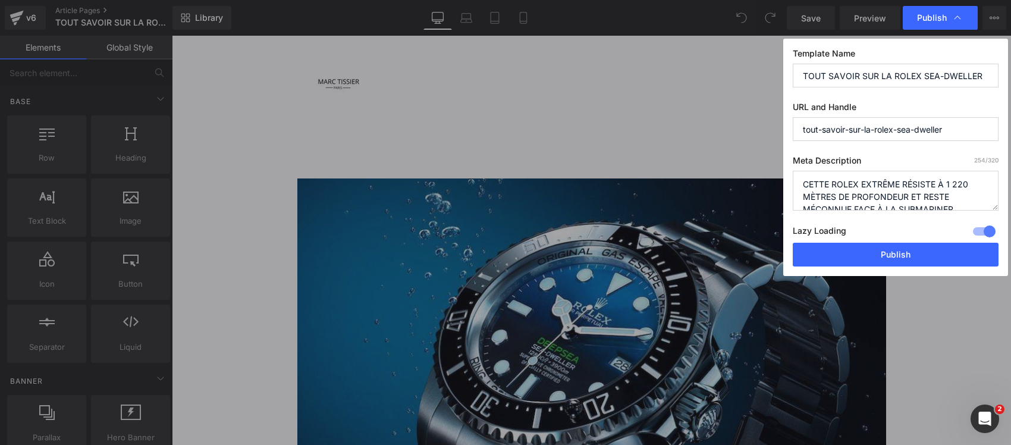
click at [869, 205] on textarea "La collection ROLEX SEA-DWELLER est une collection importante chez l'horloger s…" at bounding box center [896, 191] width 206 height 40
drag, startPoint x: 967, startPoint y: 208, endPoint x: 777, endPoint y: 170, distance: 193.7
click at [777, 170] on div "Publish Template Name TOUT SAVOIR SUR LA ROLEX SEA-DWELLER URL and Handle tout-…" at bounding box center [505, 222] width 1011 height 445
click at [804, 193] on textarea "La collection ROLEX SEA-DWELLER est une collection importante chez l'horloger s…" at bounding box center [896, 191] width 206 height 40
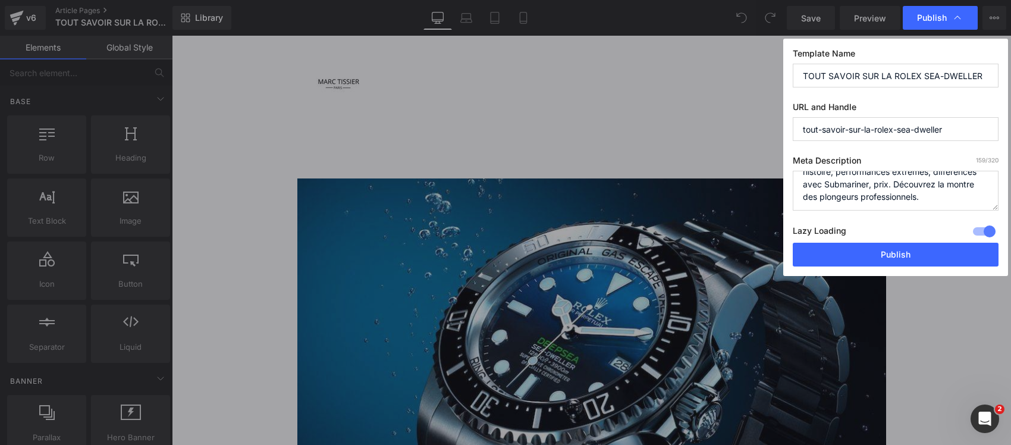
type textarea "Guide complet de la Rolex Sea-Dweller : histoire, performances extrêmes, différ…"
click at [824, 80] on input "TOUT SAVOIR SUR LA ROLEX SEA-DWELLER" at bounding box center [896, 76] width 206 height 24
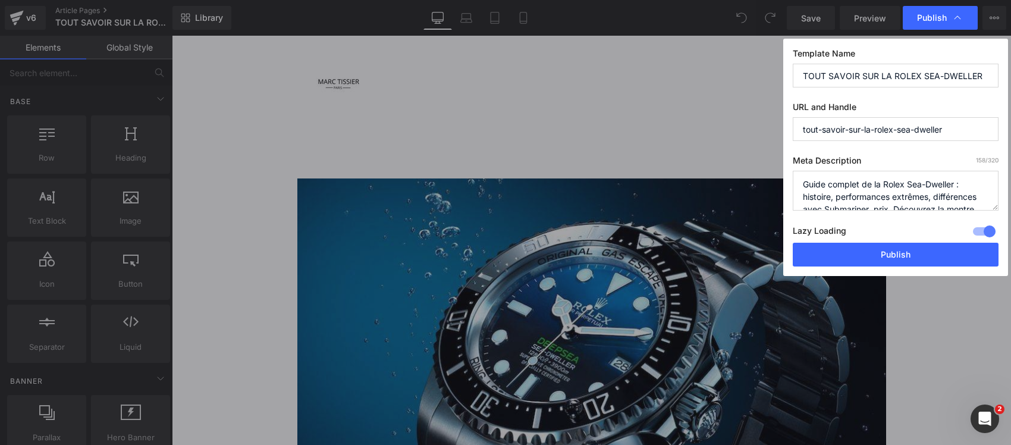
paste input "CETTE ROLEX EXTRÊME RÉSISTE À 1 220 MÈTRES DE PROFONDEUR ET RESTE MÉCONNUE FACE…"
type input "CETTE ROLEX EXTRÊME RÉSISTE À 1 220 MÈTRES DE PROFONDEUR ET RESTE MÉCONNUE FACE…"
drag, startPoint x: 837, startPoint y: 257, endPoint x: 653, endPoint y: 212, distance: 189.3
click at [837, 257] on button "Publish" at bounding box center [896, 255] width 206 height 24
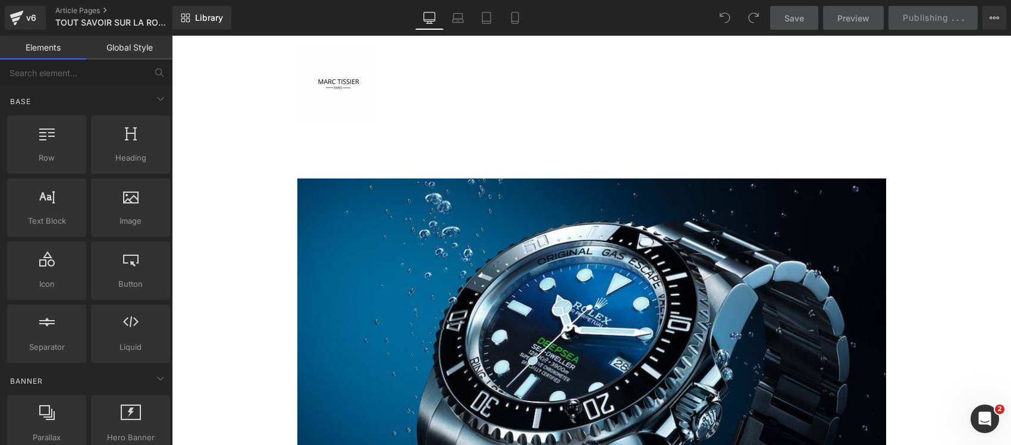
scroll to position [0, 0]
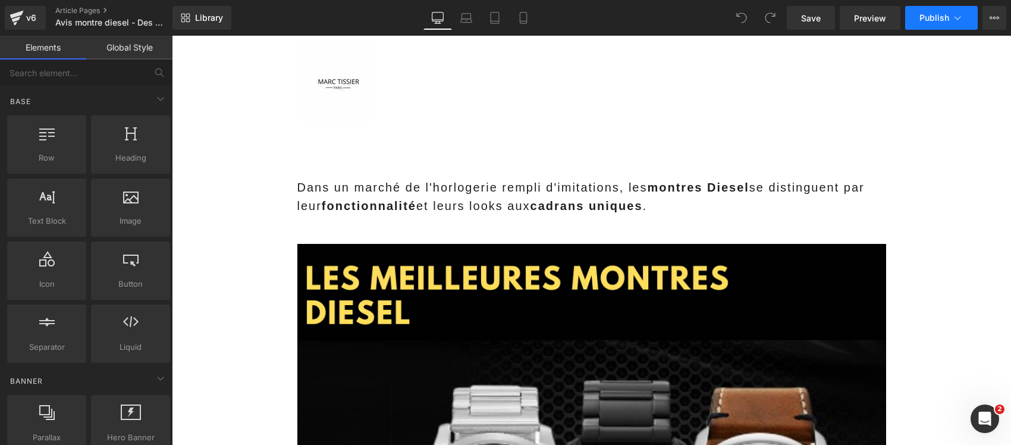
click at [964, 13] on button "Publish" at bounding box center [942, 18] width 73 height 24
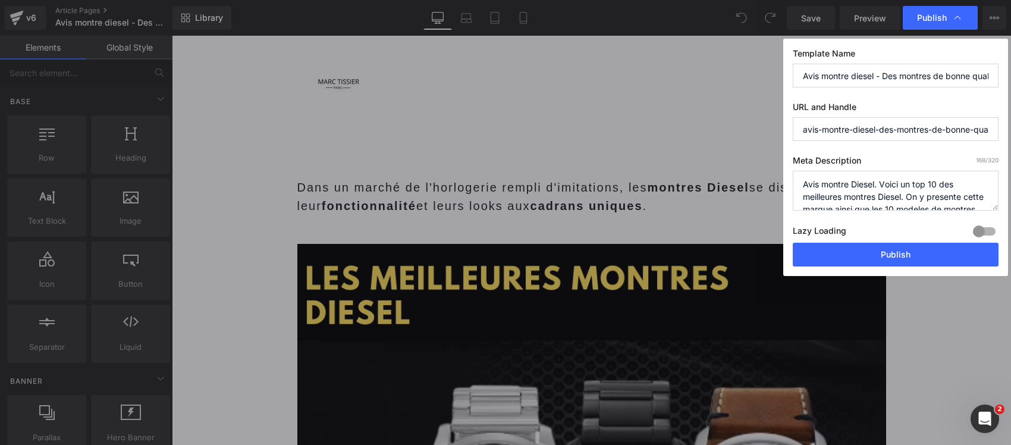
click at [984, 230] on div at bounding box center [984, 231] width 29 height 19
click at [927, 187] on textarea "Avis montre Diesel. Voici un top 10 des meilleures montres Diesel. On y present…" at bounding box center [896, 191] width 206 height 40
paste textarea "Notre avis sur les montres Diesel: La marque de mode qui fait des montres plus …"
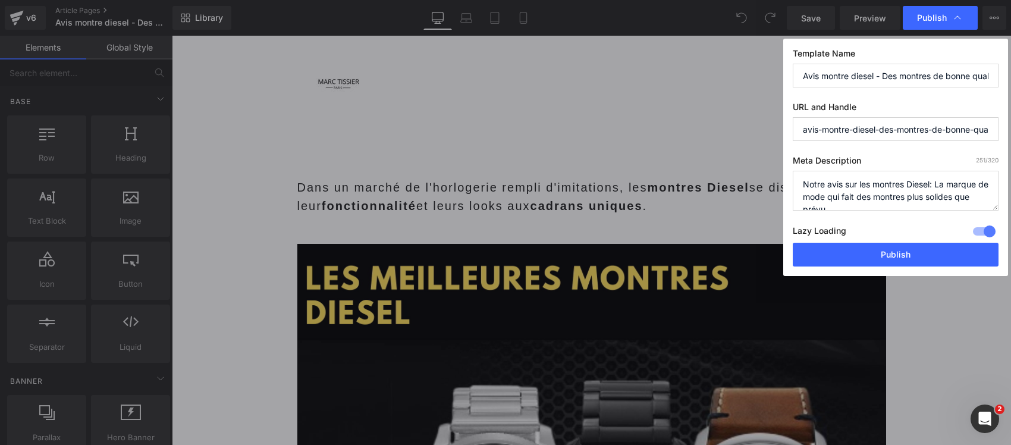
drag, startPoint x: 875, startPoint y: 206, endPoint x: 775, endPoint y: 173, distance: 105.9
click at [775, 173] on div "Publish Template Name Avis montre diesel - Des montres de bonne qualite pour un…" at bounding box center [505, 222] width 1011 height 445
click at [802, 200] on textarea "Avis montre Diesel. Voici un top 10 des meilleures montres Diesel. On y present…" at bounding box center [896, 191] width 206 height 40
type textarea "Avis complet montres Diesel : qualité, designs XXL audacieux, rapport qualité-p…"
click at [851, 74] on input "Avis montre diesel - Des montres de bonne qualite pour une marque de mode? 2024" at bounding box center [896, 76] width 206 height 24
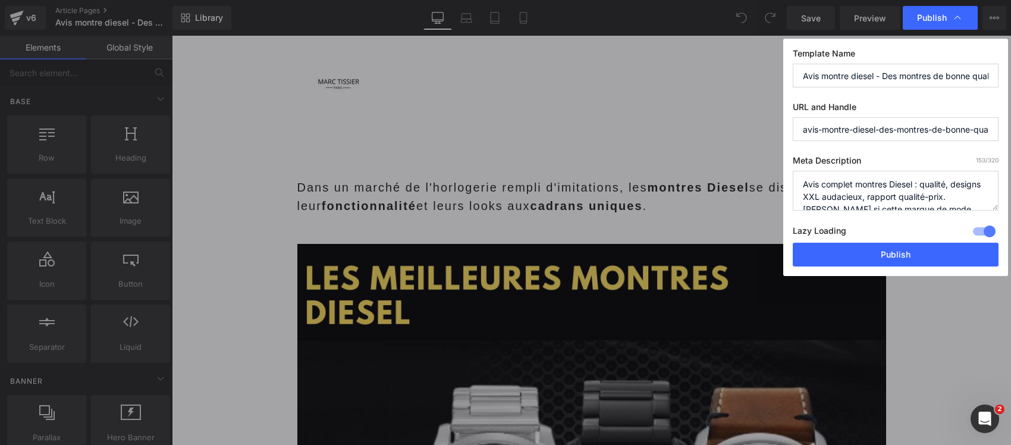
click at [851, 74] on input "Avis montre diesel - Des montres de bonne qualite pour une marque de mode? 2024" at bounding box center [896, 76] width 206 height 24
paste input "Notre avis sur les montres Diesel: La marque de mode qui fait des montres plus …"
type input "Notre avis sur les montres Diesel: La marque de mode qui fait des montres plus …"
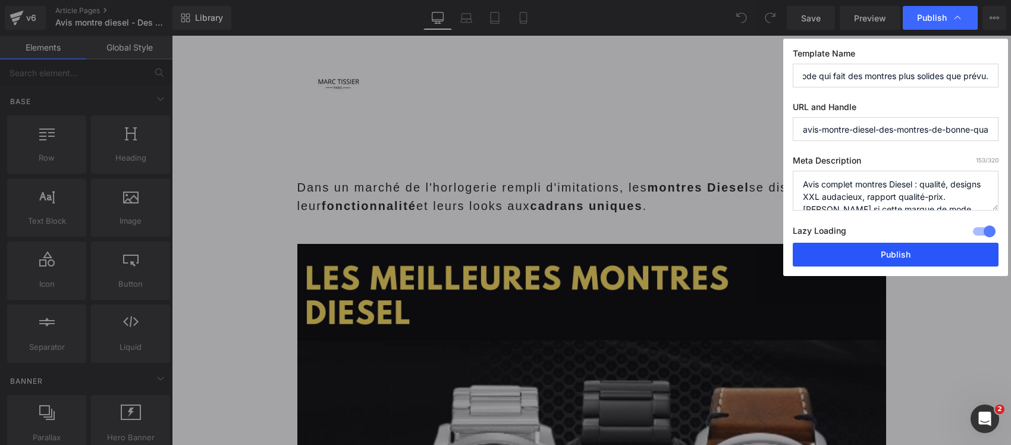
click at [844, 253] on button "Publish" at bounding box center [896, 255] width 206 height 24
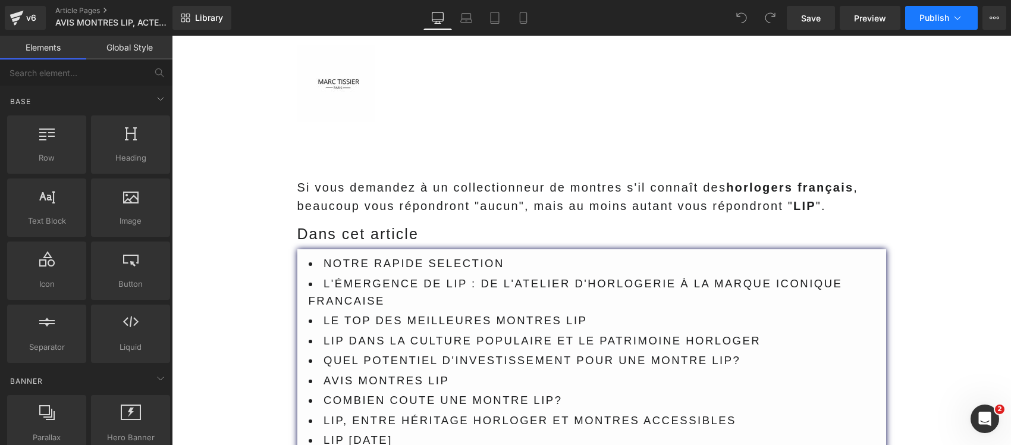
click at [946, 20] on span "Publish" at bounding box center [935, 18] width 30 height 10
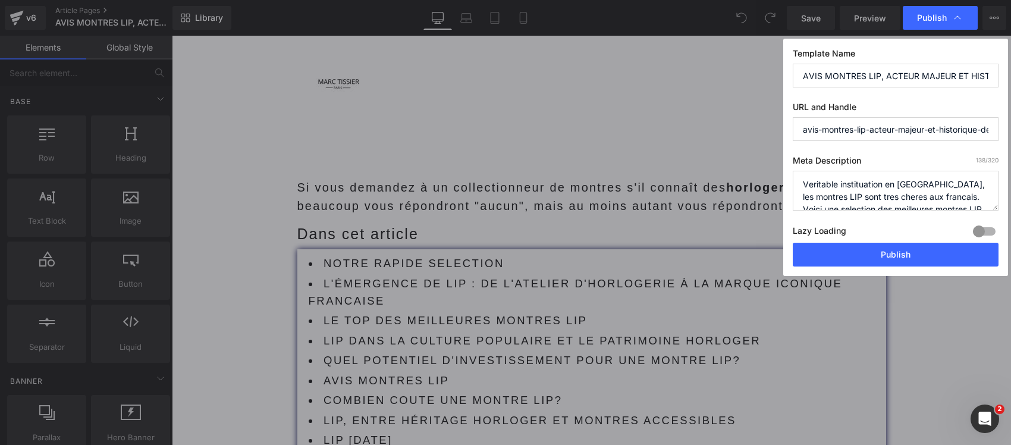
click at [887, 181] on textarea "Veritable instituation en France, les montres LIP sont tres cheres aux francais…" at bounding box center [896, 191] width 206 height 40
paste textarea "CETTE MARQUE QUI PARLE A VOS PARENTS … EST LA FIERTÉ DE L’HORLOGERIE FRANÇAISE …"
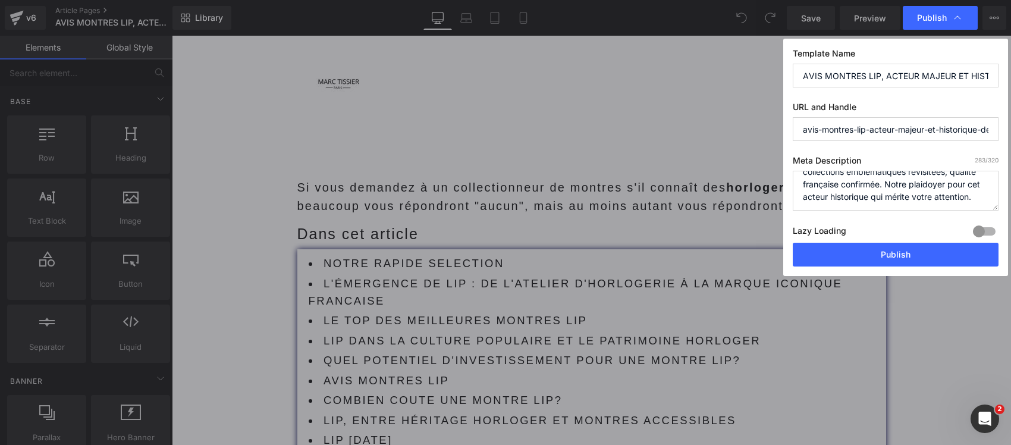
click at [982, 232] on div at bounding box center [984, 231] width 29 height 19
drag, startPoint x: 947, startPoint y: 204, endPoint x: 737, endPoint y: 173, distance: 212.4
click at [737, 173] on div "Publish Template Name AVIS MONTRES LIP, ACTEUR MAJEUR ET HISTORIQUE DE L'HORLOG…" at bounding box center [505, 222] width 1011 height 445
type textarea "Avis complet montres LIP : renaissance réussie, collections emblématiques revis…"
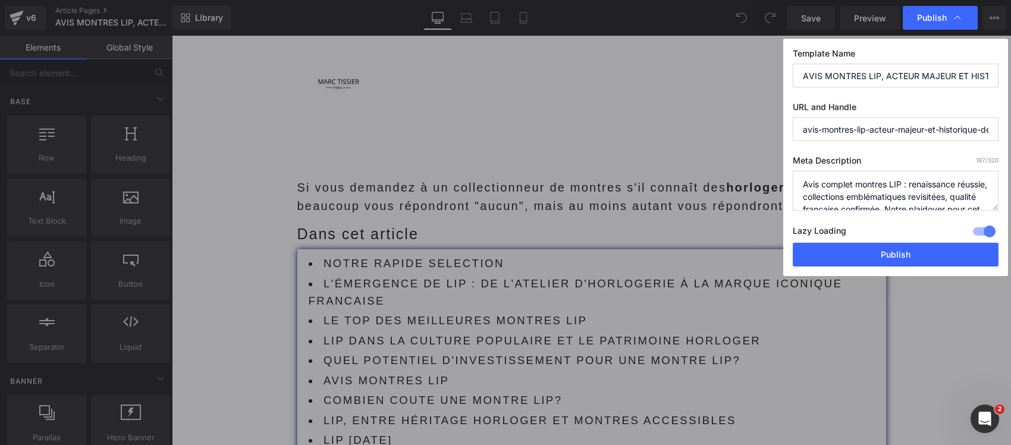
click at [820, 74] on input "AVIS MONTRES LIP, ACTEUR MAJEUR ET HISTORIQUE DE L'HORLOGERIE FRANCAISE" at bounding box center [896, 76] width 206 height 24
paste input "CETTE MARQUE QUI PARLE A VOS PARENTS … EST LA FIERTÉ DE L’HORLOGERIE FRANÇAISE …"
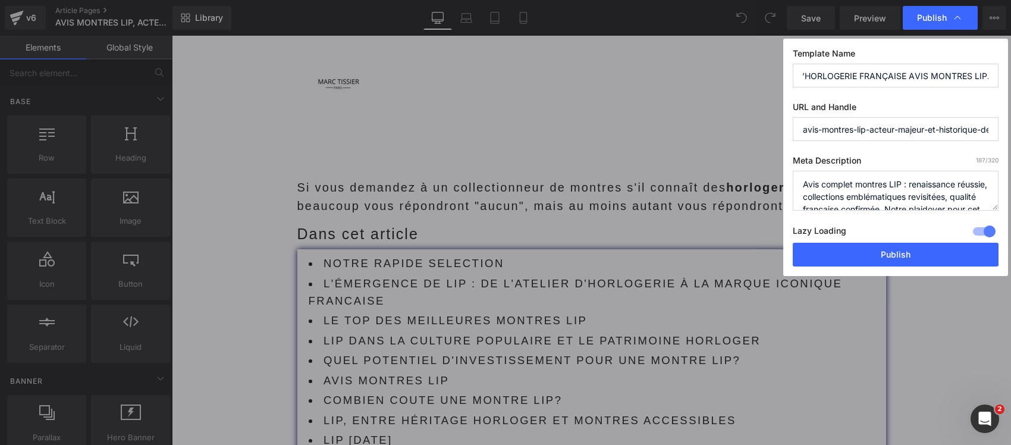
type input "CETTE MARQUE QUI PARLE A VOS PARENTS … EST LA FIERTÉ DE L’HORLOGERIE FRANÇAISE …"
click at [803, 194] on textarea "Veritable instituation en France, les montres LIP sont tres cheres aux francais…" at bounding box center [896, 191] width 206 height 40
type textarea "Avis complet montres LIP : renaissance réussie, collections emblématiques revis…"
click at [867, 250] on button "Publish" at bounding box center [896, 255] width 206 height 24
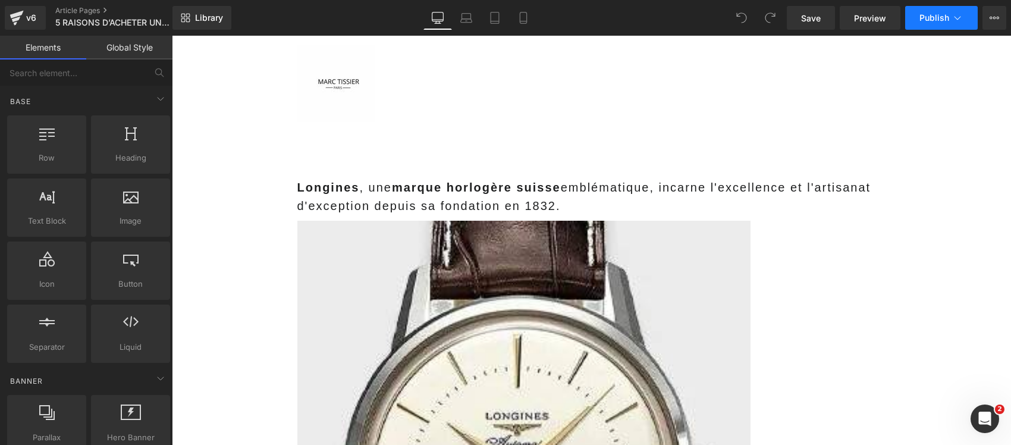
click at [956, 14] on icon at bounding box center [958, 18] width 12 height 12
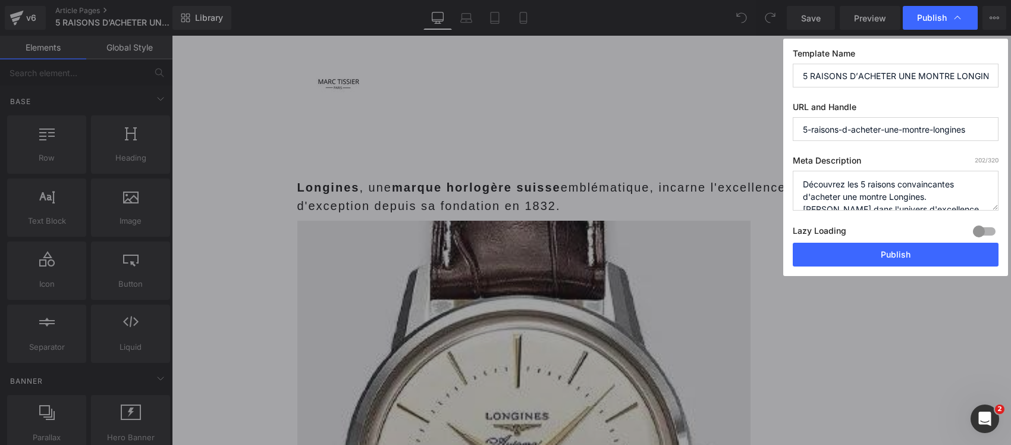
click at [982, 234] on div at bounding box center [984, 231] width 29 height 19
click at [901, 192] on textarea "Découvrez les 5 raisons convaincantes d'acheter une montre Longines. Plongez da…" at bounding box center [896, 191] width 206 height 40
paste textarea "VOICI POURQUOI LONGINES RESTE L'UN DES MEILLEURS RAPPORT QUALITÉ-PRIX EN HORLOG…"
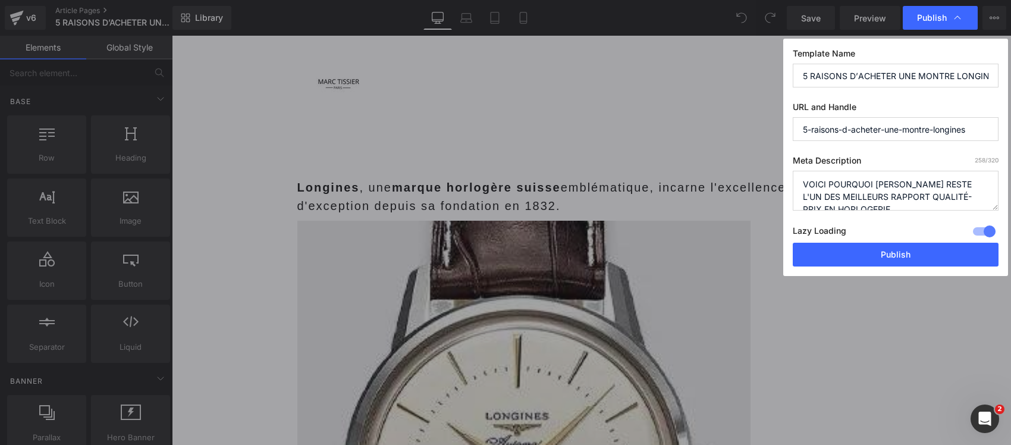
drag, startPoint x: 820, startPoint y: 201, endPoint x: 757, endPoint y: 180, distance: 65.9
click at [757, 180] on div "Publish Template Name 5 RAISONS D’ACHETER UNE MONTRE LONGINES URL and Handle 5-…" at bounding box center [505, 222] width 1011 height 445
click at [801, 195] on textarea "Découvrez les 5 raisons convaincantes d'acheter une montre Longines. Plongez da…" at bounding box center [896, 191] width 206 height 40
type textarea "5 raisons d'acheter une montre Longines : rapport qualité-prix, héritage horlog…"
click at [841, 78] on input "5 RAISONS D’ACHETER UNE MONTRE LONGINES" at bounding box center [896, 76] width 206 height 24
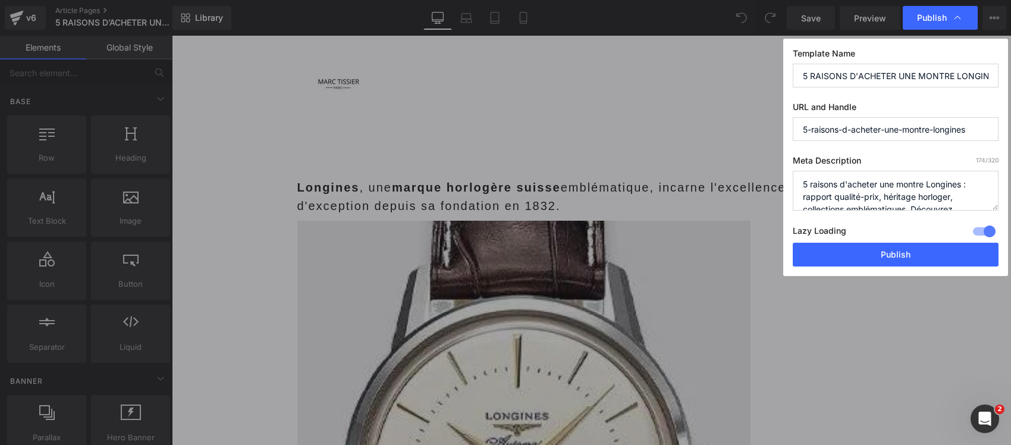
click at [841, 78] on input "5 RAISONS D’ACHETER UNE MONTRE LONGINES" at bounding box center [896, 76] width 206 height 24
paste input "VOICI POURQUOI LONGINES RESTE L'UN DES MEILLEURS RAPPORT QUALITÉ-PRIX EN HORLOG…"
type input "VOICI POURQUOI LONGINES RESTE L'UN DES MEILLEURS RAPPORT QUALITÉ-PRIX EN HORLOG…"
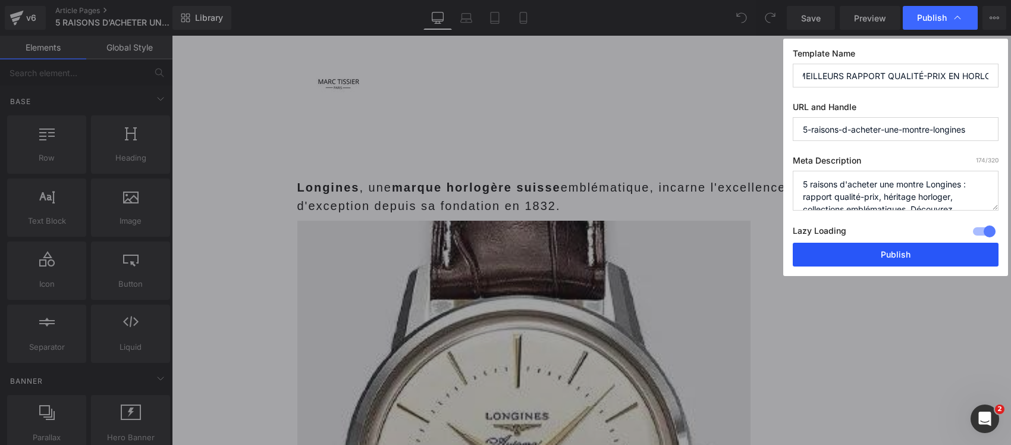
click at [824, 260] on button "Publish" at bounding box center [896, 255] width 206 height 24
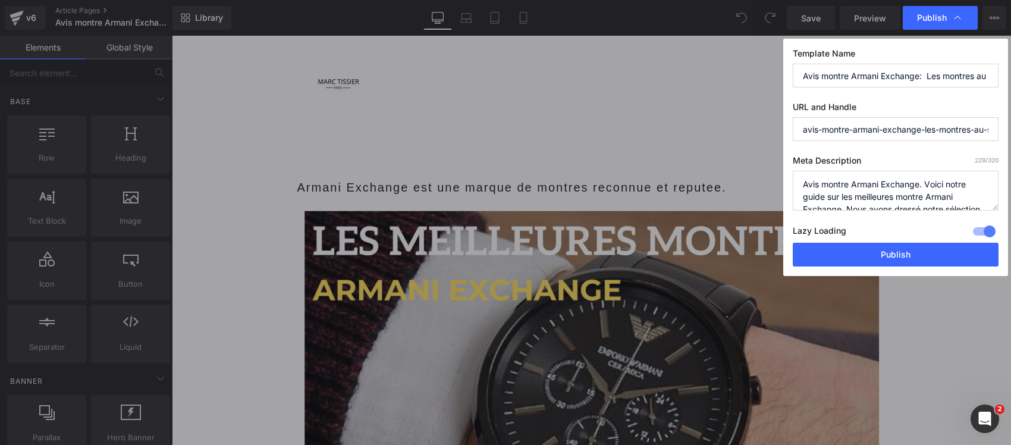
click at [855, 182] on textarea "Avis montre Armani Exchange. Voici notre guide sur les meilleures montre Armani…" at bounding box center [896, 191] width 206 height 40
paste textarea "Notre avis sur les montres Armani exchange: Des montres urbaines à prix mini Av…"
drag, startPoint x: 947, startPoint y: 196, endPoint x: 754, endPoint y: 183, distance: 193.3
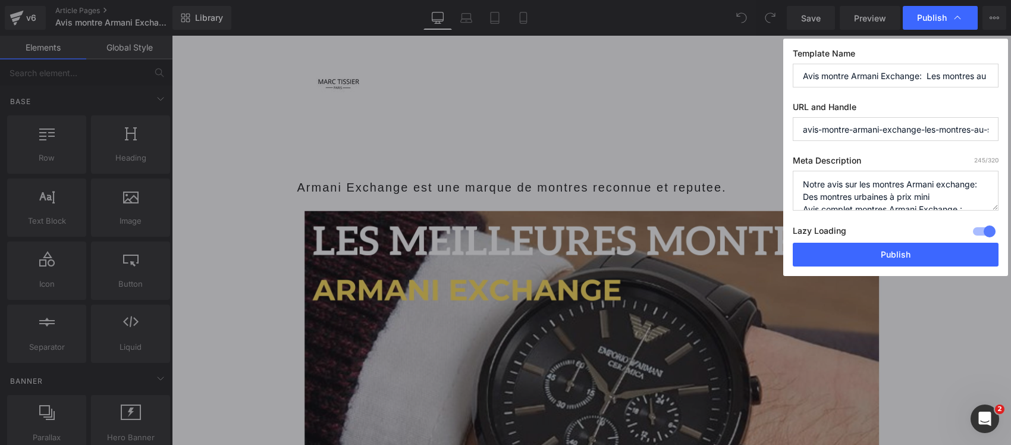
click at [754, 183] on div "Publish Template Name Avis montre Armani Exchange: Les montres au style urbain …" at bounding box center [505, 222] width 1011 height 445
click at [803, 195] on textarea "Avis montre Armani Exchange. Voici notre guide sur les meilleures montre Armani…" at bounding box center [896, 191] width 206 height 40
type textarea "Avis complet montres Armani Exchange : qualité, style urbain et sportif, rappor…"
click at [824, 72] on input "Avis montre Armani Exchange: Les montres au style urbain et sportif qu'il vous …" at bounding box center [896, 76] width 206 height 24
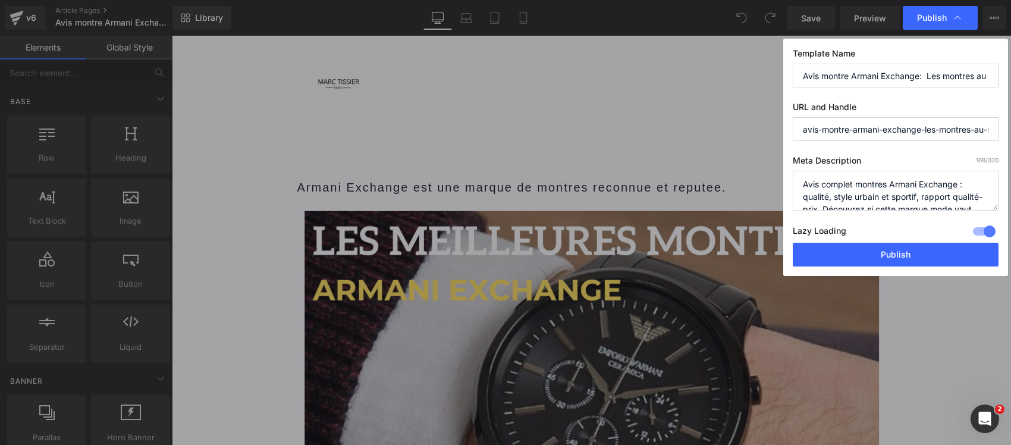
click at [824, 72] on input "Avis montre Armani Exchange: Les montres au style urbain et sportif qu'il vous …" at bounding box center [896, 76] width 206 height 24
paste input "Notre avis sur les montres Armani exchange: Des montres urbaines à prix mini"
type input "Notre avis sur les montres Armani exchange: Des montres urbaines à prix mini"
click at [869, 255] on button "Publish" at bounding box center [896, 255] width 206 height 24
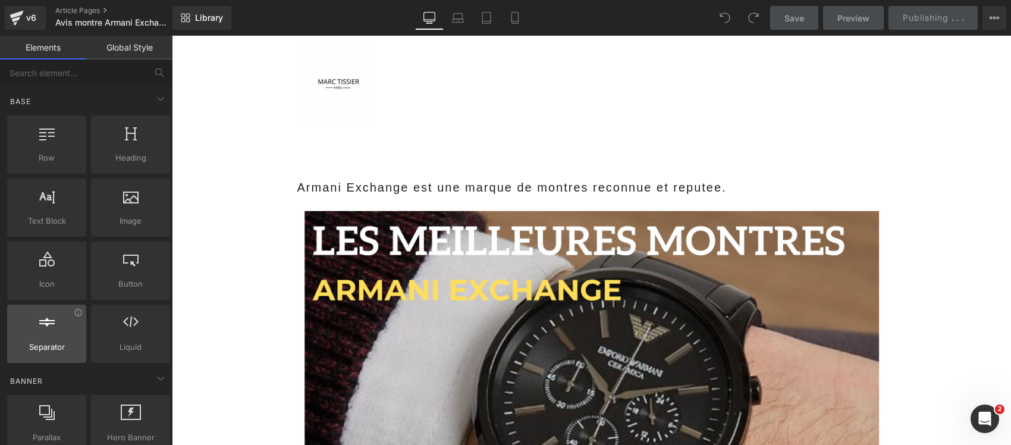
scroll to position [0, 0]
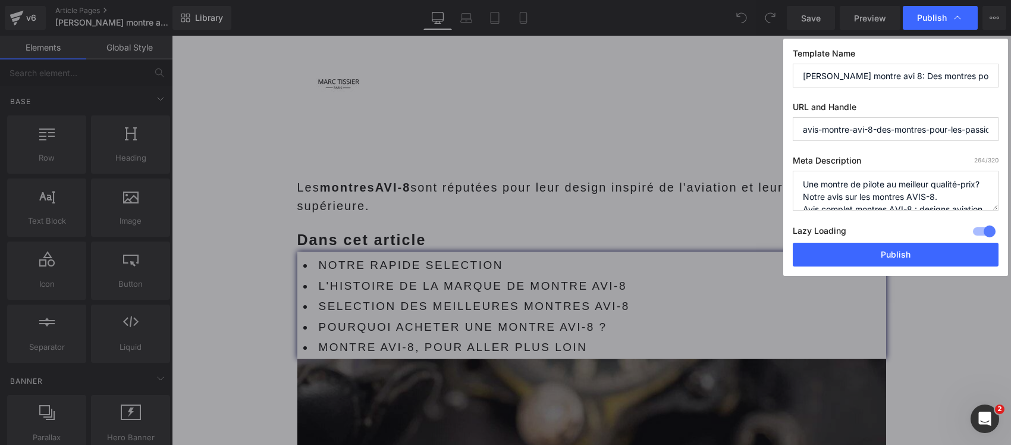
click at [743, 189] on div "Publish Template Name [PERSON_NAME] montre avi 8: Des montres pour les passionn…" at bounding box center [505, 222] width 1011 height 445
click at [800, 197] on textarea "Découvrez les meilleures montres AVI-8 alliant style, précision et sophisticati…" at bounding box center [896, 191] width 206 height 40
type textarea "Avis complet montres AVI-8 : designs aviation, qualité, prix, collections emblé…"
click at [827, 71] on input "[PERSON_NAME] montre avi 8: Des montres pour les passionnés d'aviation et pas q…" at bounding box center [896, 76] width 206 height 24
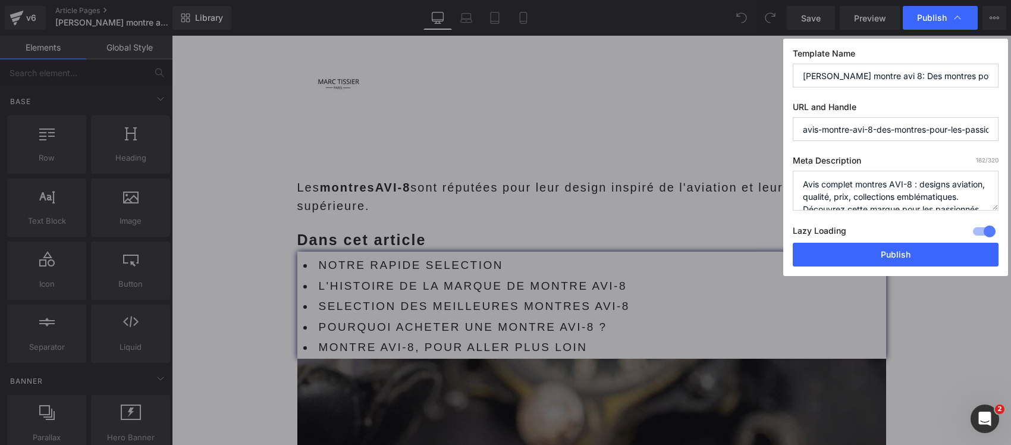
click at [827, 71] on input "[PERSON_NAME] montre avi 8: Des montres pour les passionnés d'aviation et pas q…" at bounding box center [896, 76] width 206 height 24
paste input "Une montre de pilote au meilleur qualité-prix? Notre avis sur les montres AVIS-8"
type input "Une montre de pilote au meilleur qualité-prix? Notre avis sur les montres AVIS-…"
click at [855, 256] on button "Publish" at bounding box center [896, 255] width 206 height 24
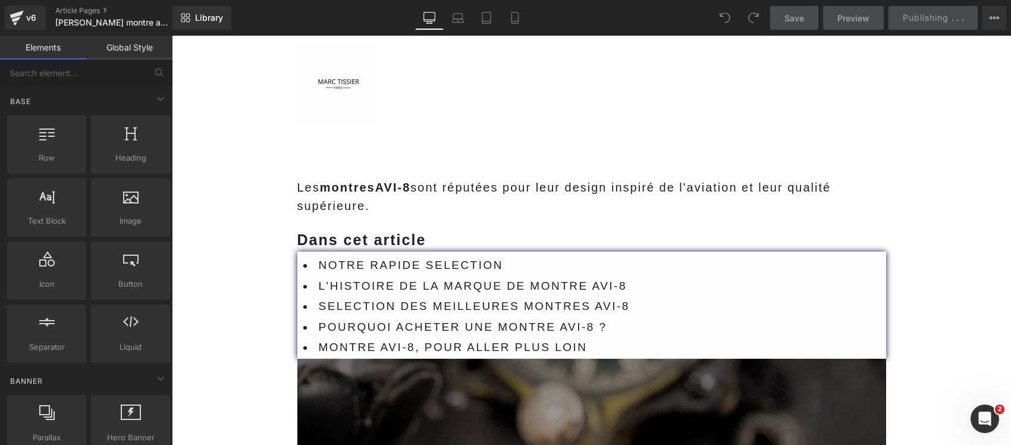
scroll to position [0, 0]
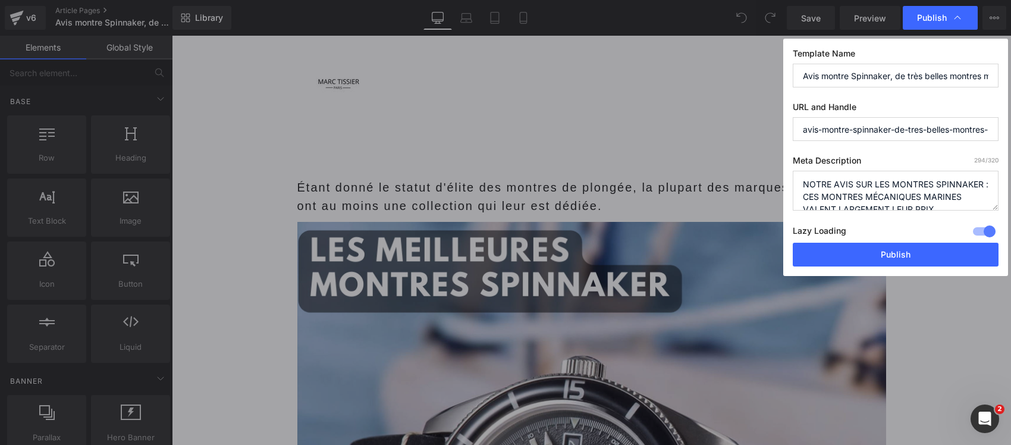
drag, startPoint x: 949, startPoint y: 203, endPoint x: 783, endPoint y: 164, distance: 170.4
click at [784, 164] on div "Template Name Avis montre Spinnaker, de très belles montres mécaniques d’inspir…" at bounding box center [896, 157] width 225 height 237
click at [943, 196] on textarea "Avis montre Spinnaker. Decouvrez les meilleures montres Spinnaker. On y present…" at bounding box center [896, 191] width 206 height 40
drag, startPoint x: 941, startPoint y: 206, endPoint x: 787, endPoint y: 164, distance: 159.8
click at [787, 164] on div "Template Name Avis montre Spinnaker, de très belles montres mécaniques d’inspir…" at bounding box center [896, 157] width 225 height 237
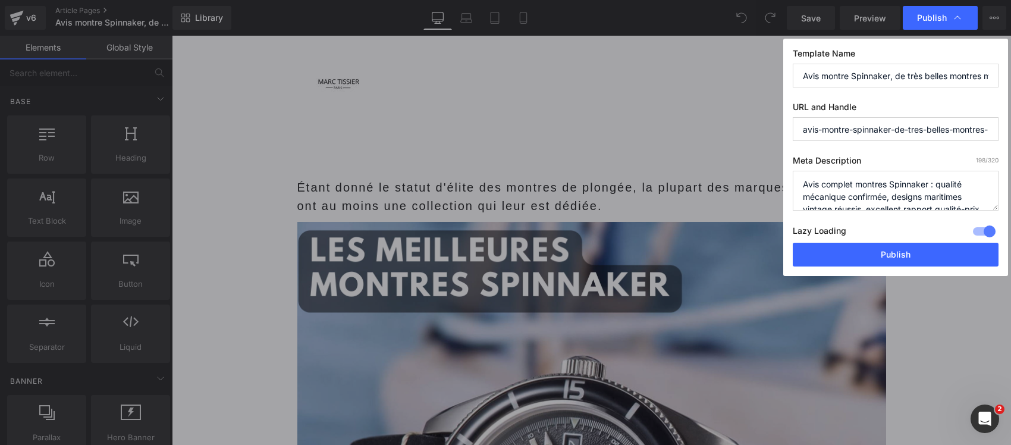
click at [805, 202] on textarea "Avis montre Spinnaker. Decouvrez les meilleures montres Spinnaker. On y present…" at bounding box center [896, 191] width 206 height 40
type textarea "Avis complet montres Spinnaker : qualité mécanique confirmée, designs maritimes…"
click at [830, 81] on input "Avis montre Spinnaker, de très belles montres mécaniques d’inspiration maritime…" at bounding box center [896, 76] width 206 height 24
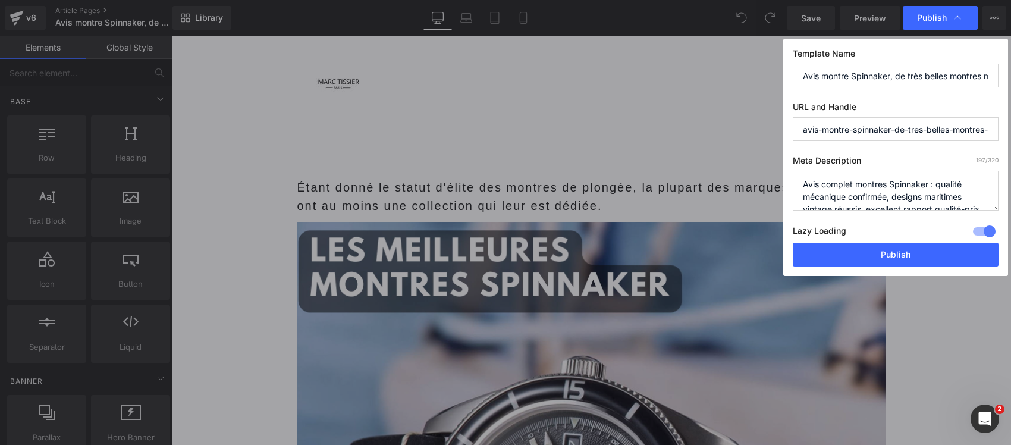
paste input "NOTRE AVIS SUR LES MONTRES SPINNAKER : CES MONTRES MÉCANIQUES MARINES VALENT LA…"
type input "NOTRE AVIS SUR LES MONTRES SPINNAKER : CES MONTRES MÉCANIQUES MARINES VALENT LA…"
click at [842, 253] on button "Publish" at bounding box center [896, 255] width 206 height 24
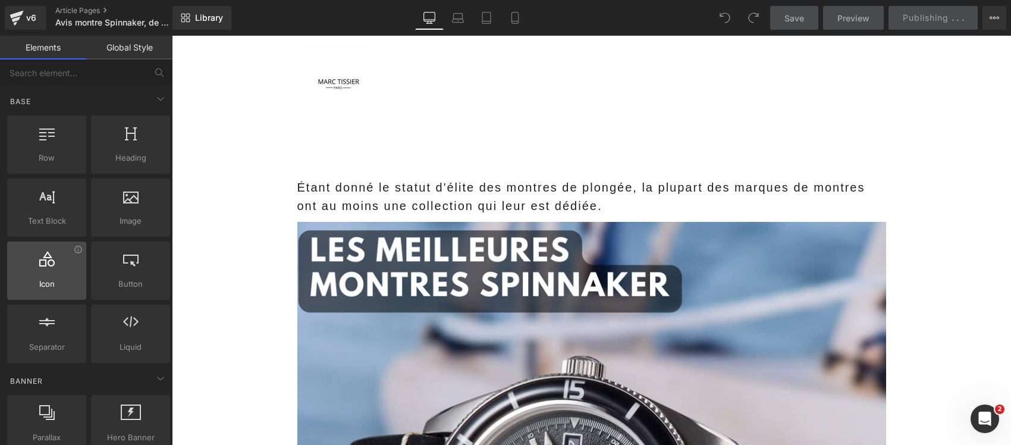
scroll to position [0, 0]
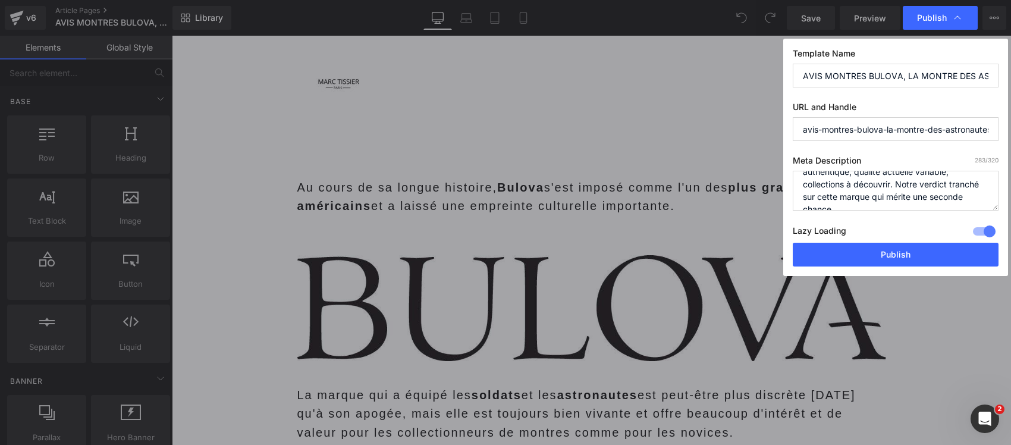
scroll to position [87, 0]
drag, startPoint x: 968, startPoint y: 203, endPoint x: 954, endPoint y: 203, distance: 14.3
click at [954, 203] on textarea "Voici une selection des meilleures montres Bulova. On y presente cette marque a…" at bounding box center [896, 191] width 206 height 40
click at [954, 191] on textarea "Voici une selection des meilleures montres Bulova. On y presente cette marque a…" at bounding box center [896, 191] width 206 height 40
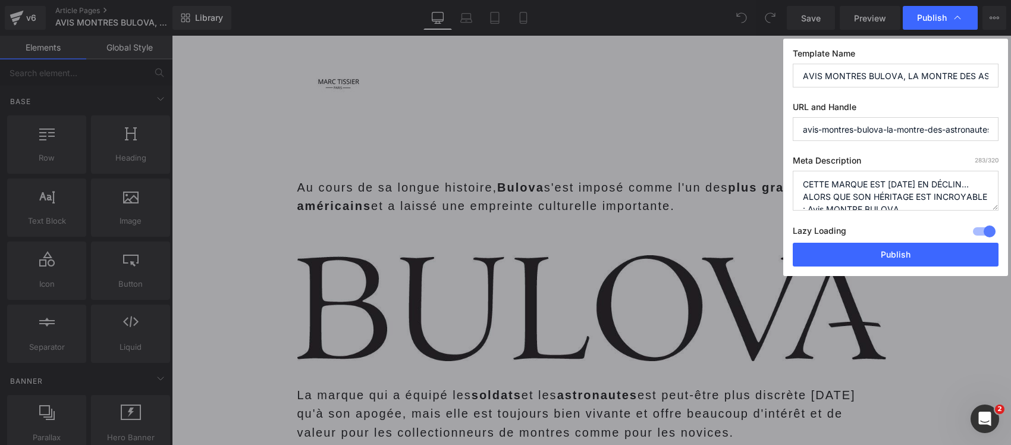
drag, startPoint x: 966, startPoint y: 194, endPoint x: 748, endPoint y: 177, distance: 218.4
click at [748, 177] on div "Publish Template Name AVIS MONTRES BULOVA, LA MONTRE DES ASTRONAUTES EST-ELLE T…" at bounding box center [505, 222] width 1011 height 445
type textarea "Avis complet montres Bulova : histoire spatiale authentique, qualité actuelle v…"
click at [845, 82] on input "AVIS MONTRES BULOVA, LA MONTRE DES ASTRONAUTES EST-ELLE TOUJOURS UN CHOIX APPRE…" at bounding box center [896, 76] width 206 height 24
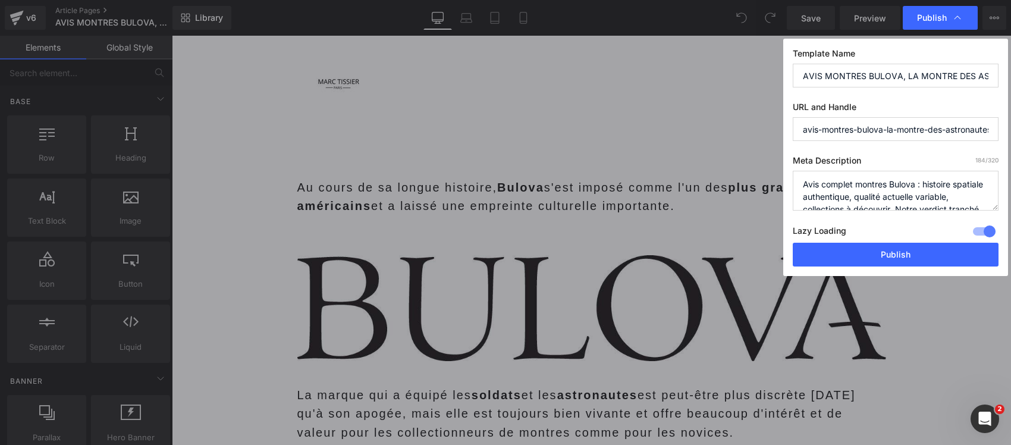
click at [845, 82] on input "AVIS MONTRES BULOVA, LA MONTRE DES ASTRONAUTES EST-ELLE TOUJOURS UN CHOIX APPRE…" at bounding box center [896, 76] width 206 height 24
paste input "CETTE MARQUE EST [DATE] EN DÉCLIN… ALORS QUE SON HÉRITAGE EST INCROYABLE : Avis…"
type input "CETTE MARQUE EST [DATE] EN DÉCLIN… ALORS QUE SON HÉRITAGE EST INCROYABLE : Avis…"
click at [832, 256] on button "Publish" at bounding box center [896, 255] width 206 height 24
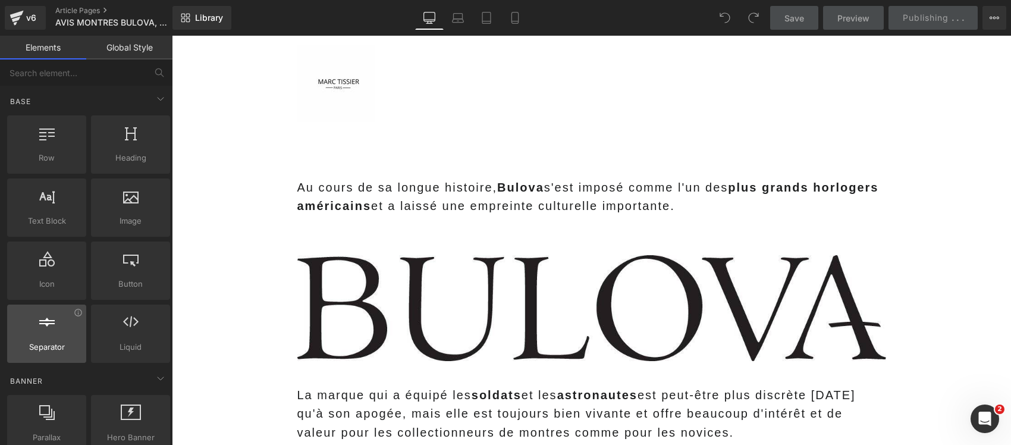
scroll to position [0, 0]
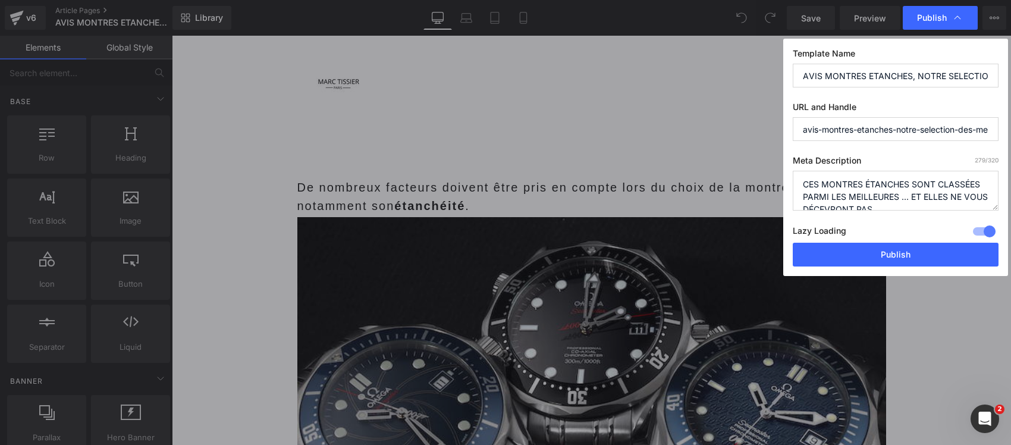
drag, startPoint x: 920, startPoint y: 201, endPoint x: 769, endPoint y: 174, distance: 152.9
click at [769, 174] on div "Publish Template Name AVIS MONTRES ETANCHES, NOTRE SELECTION DES MEILLEURES MON…" at bounding box center [505, 222] width 1011 height 445
click at [806, 199] on textarea "Avis montres etanches. Voici une selection des 10 meilleures montres etanches d…" at bounding box center [896, 191] width 206 height 40
click at [804, 197] on textarea "Avis montres etanches. Voici une selection des 10 meilleures montres etanches d…" at bounding box center [896, 191] width 206 height 40
type textarea "Sélection des meilleures montres étanches : performances réelles, durabilité te…"
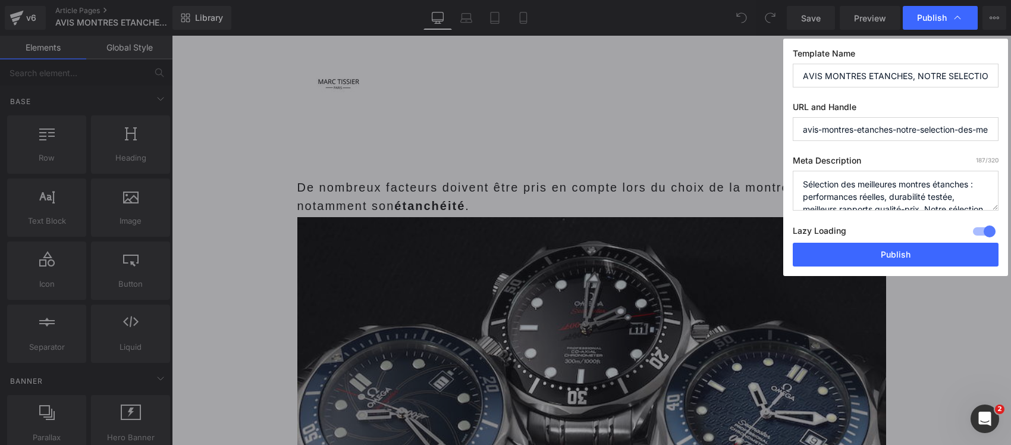
click at [822, 77] on input "AVIS MONTRES ETANCHES, NOTRE SELECTION DES MEILLEURES MONTRES DU MOMENT." at bounding box center [896, 76] width 206 height 24
paste input "CES MONTRES ÉTANCHES SONT CLASSÉES PARMI LES MEILLEURES ... ET ELLES NE VOUS DÉ…"
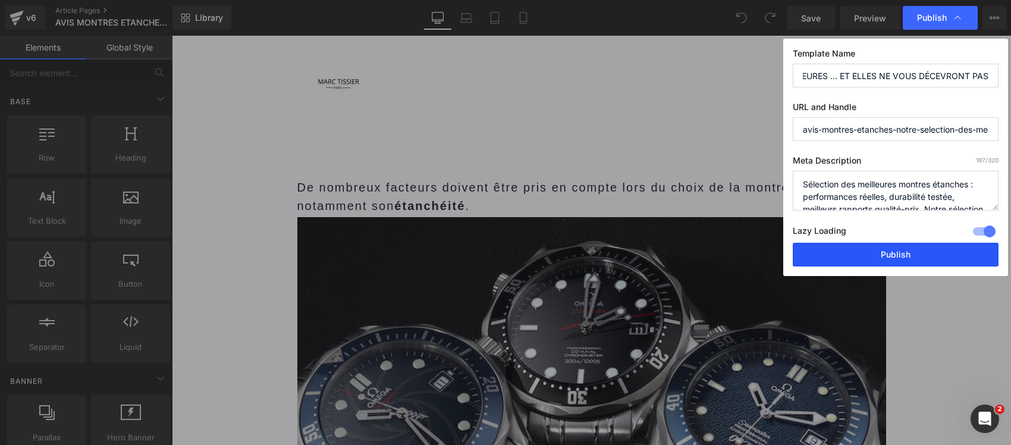
type input "CES MONTRES ÉTANCHES SONT CLASSÉES PARMI LES MEILLEURES ... ET ELLES NE VOUS DÉ…"
click at [852, 255] on button "Publish" at bounding box center [896, 255] width 206 height 24
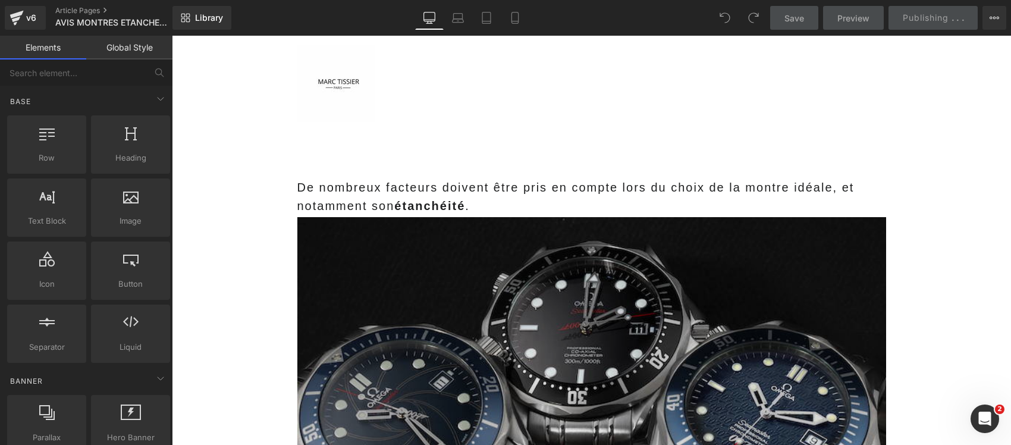
scroll to position [0, 0]
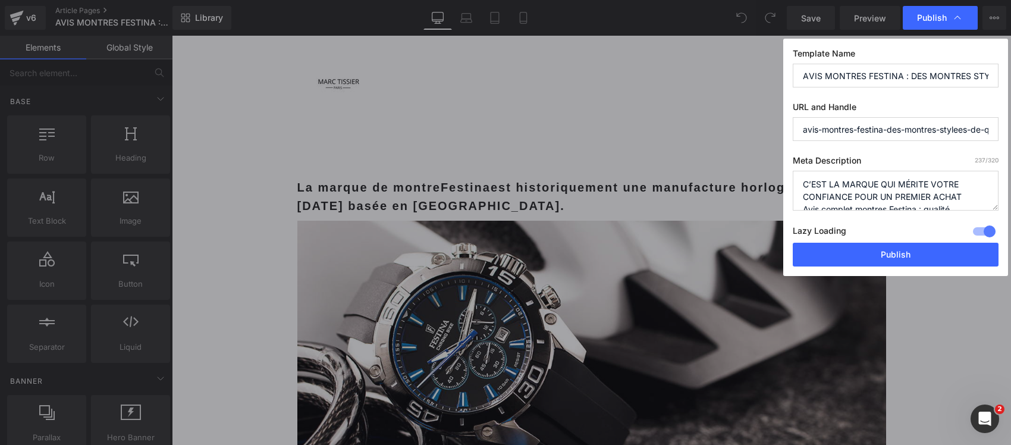
drag, startPoint x: 956, startPoint y: 195, endPoint x: 793, endPoint y: 180, distance: 164.3
click at [793, 180] on textarea "Avis montres Festina. Une marque prestigieuse a la réputation intacte et aux pr…" at bounding box center [896, 191] width 206 height 40
click at [917, 189] on textarea "Avis montres Festina. Une marque prestigieuse a la réputation intacte et aux pr…" at bounding box center [896, 191] width 206 height 40
drag, startPoint x: 920, startPoint y: 206, endPoint x: 861, endPoint y: 188, distance: 61.7
click at [861, 188] on textarea "Avis montres Festina. Une marque prestigieuse a la réputation intacte et aux pr…" at bounding box center [896, 191] width 206 height 40
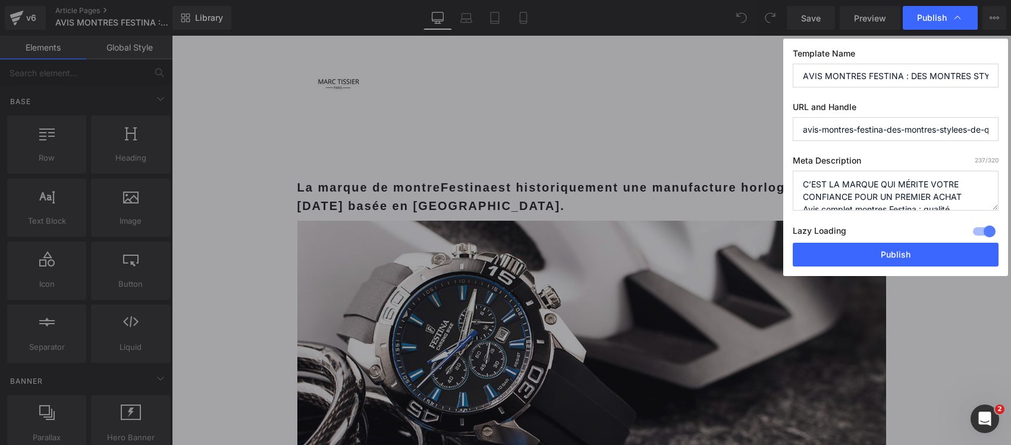
click at [923, 193] on textarea "Avis montres Festina. Une marque prestigieuse a la réputation intacte et aux pr…" at bounding box center [896, 191] width 206 height 40
drag, startPoint x: 967, startPoint y: 195, endPoint x: 787, endPoint y: 177, distance: 181.2
click at [787, 177] on div "Template Name AVIS MONTRES FESTINA : DES MONTRES STYLEES, DE QUALITE, MAIS SURT…" at bounding box center [896, 157] width 225 height 237
type textarea "Avis complet montres Festina : qualité confirmée, designs stylés réussis, prix …"
click at [830, 81] on input "AVIS MONTRES FESTINA : DES MONTRES STYLEES, DE QUALITE, MAIS SURTOUT TRES ACCES…" at bounding box center [896, 76] width 206 height 24
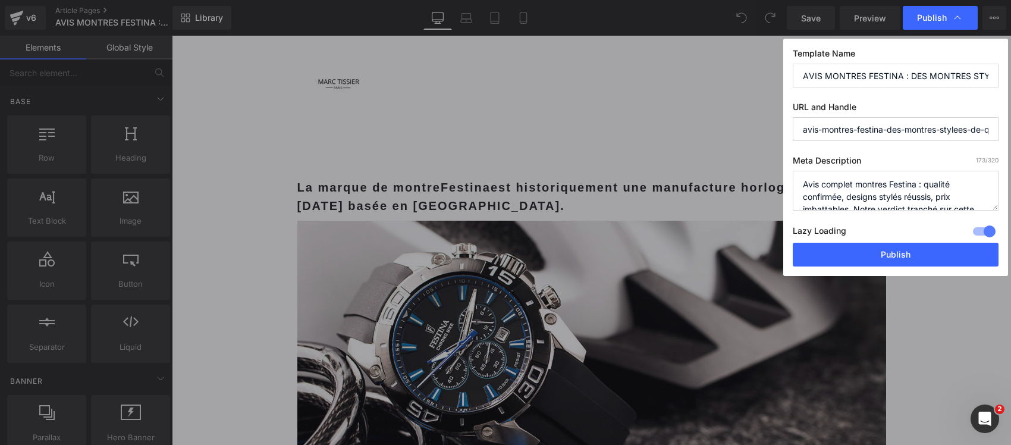
click at [830, 81] on input "AVIS MONTRES FESTINA : DES MONTRES STYLEES, DE QUALITE, MAIS SURTOUT TRES ACCES…" at bounding box center [896, 76] width 206 height 24
paste input "C’EST LA MARQUE QUI MÉRITE VOTRE CONFIANCE POUR UN PREMIER ACHAT"
type input "C’EST LA MARQUE QUI MÉRITE VOTRE CONFIANCE POUR UN PREMIER ACHAT"
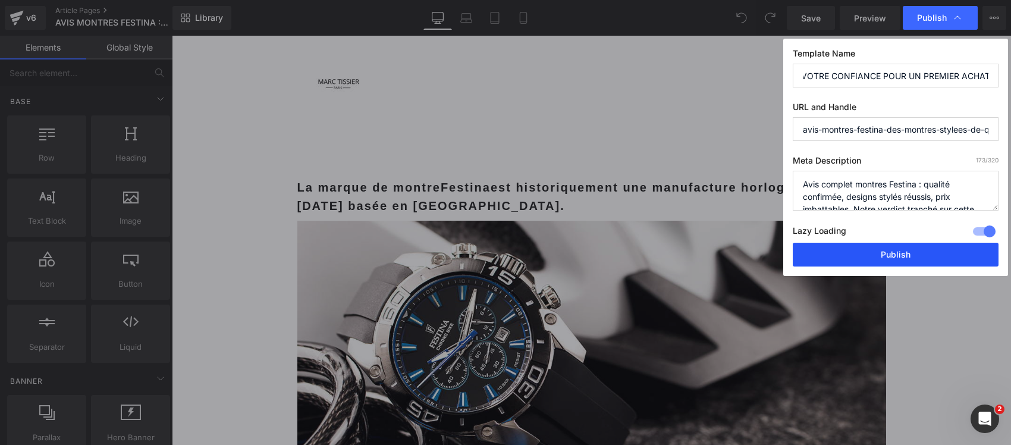
click at [831, 262] on button "Publish" at bounding box center [896, 255] width 206 height 24
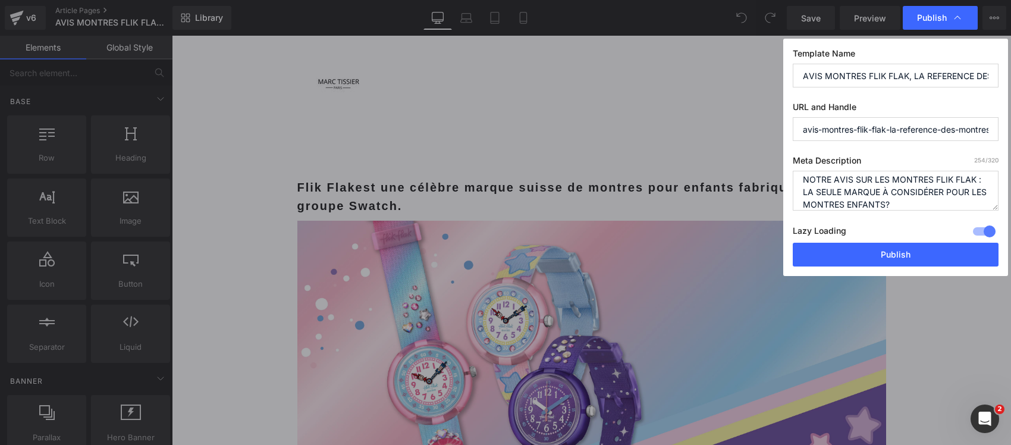
drag, startPoint x: 0, startPoint y: 0, endPoint x: 753, endPoint y: 173, distance: 772.9
click at [753, 173] on div "Publish Template Name AVIS MONTRES FLIK FLAK, LA REFERENCE DES MONTRES POUR ENF…" at bounding box center [505, 222] width 1011 height 445
click at [801, 206] on textarea "Avis montres Flik Flak. La reference des montres pour enfants en matiere d'apre…" at bounding box center [896, 191] width 206 height 40
type textarea "Avis complet montres Flik Flak : qualité suisse inégalée, robustesse prouvée, p…"
click at [831, 68] on input "AVIS MONTRES FLIK FLAK, LA REFERENCE DES MONTRES POUR ENFANTS ?" at bounding box center [896, 76] width 206 height 24
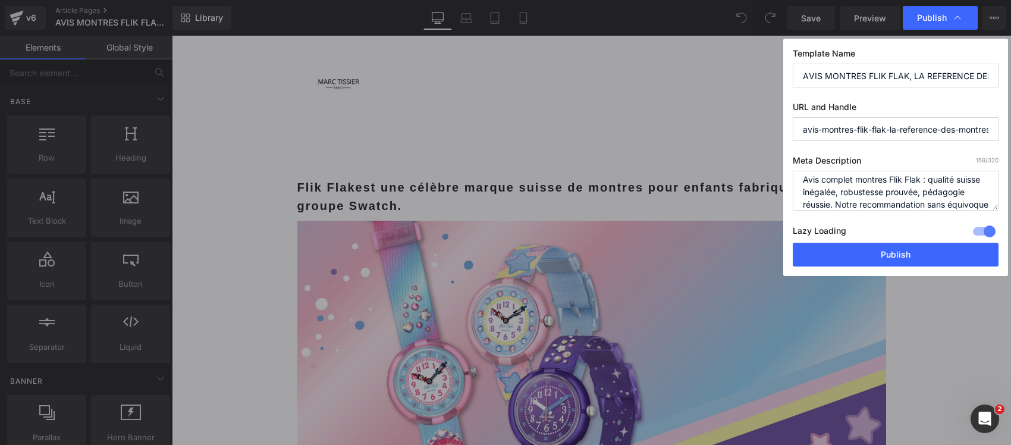
click at [831, 68] on input "AVIS MONTRES FLIK FLAK, LA REFERENCE DES MONTRES POUR ENFANTS ?" at bounding box center [896, 76] width 206 height 24
paste input "NOTRE AVIS SUR LES MONTRES FLIK FLAK : LA SEULE MARQUE À CONSIDÉRER POUR LES MO…"
type input "NOTRE AVIS SUR LES MONTRES FLIK FLAK : LA SEULE MARQUE À CONSIDÉRER POUR LES MO…"
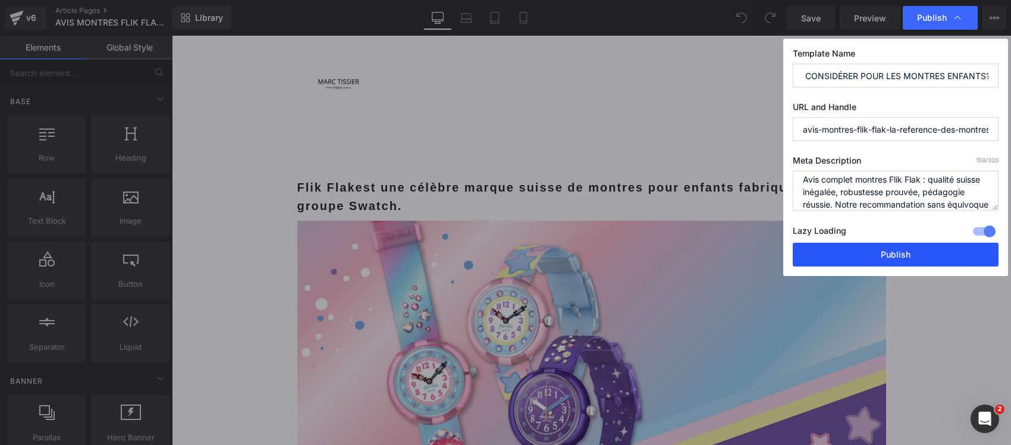
click at [840, 251] on button "Publish" at bounding box center [896, 255] width 206 height 24
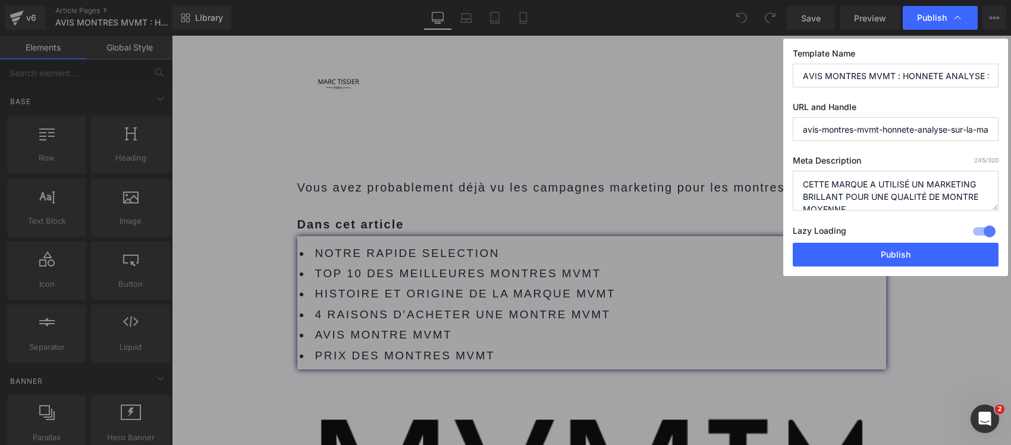
drag, startPoint x: 867, startPoint y: 206, endPoint x: 763, endPoint y: 178, distance: 107.7
click at [763, 178] on div "Publish Template Name AVIS MONTRES MVMT : HONNETE ANALYSE SUR LA MARQUE URL and…" at bounding box center [505, 222] width 1011 height 445
click at [801, 200] on textarea "Les montres Mvmt beneficient d'une sacre communication sur les reseaux sociaux.…" at bounding box center [896, 191] width 206 height 40
type textarea "Analyse sans concession des montres MVMT : qualité décevante, rapport qualité-p…"
click at [814, 74] on input "AVIS MONTRES MVMT : HONNETE ANALYSE SUR LA MARQUE" at bounding box center [896, 76] width 206 height 24
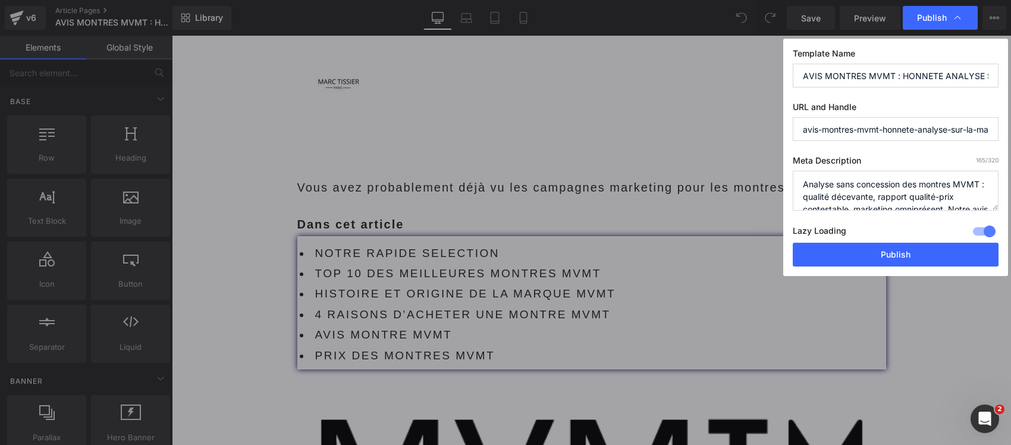
click at [814, 74] on input "AVIS MONTRES MVMT : HONNETE ANALYSE SUR LA MARQUE" at bounding box center [896, 76] width 206 height 24
paste input "CETTE MARQUE A UTILISÉ UN MARKETING BRILLANT POUR UNE QUALITÉ DE MONTRE MOYENN"
type input "CETTE MARQUE A UTILISÉ UN MARKETING BRILLANT POUR UNE QUALITÉ DE MONTRE MOYENNE"
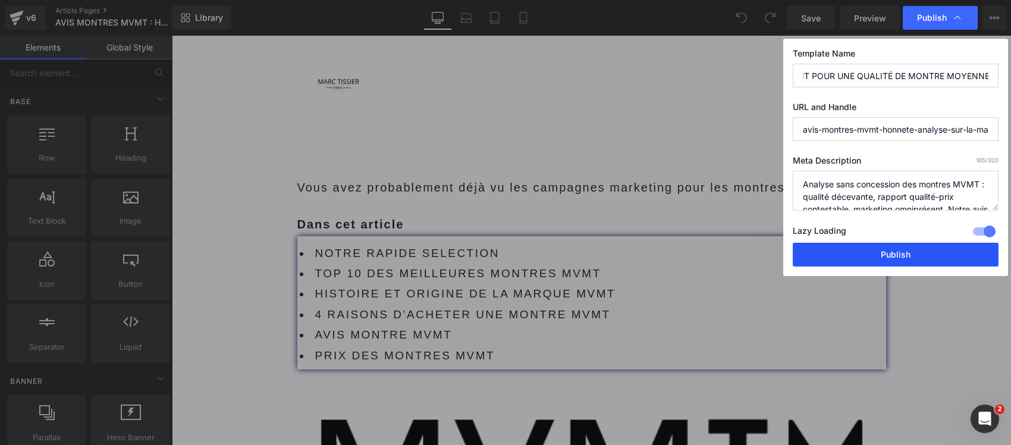
drag, startPoint x: 829, startPoint y: 252, endPoint x: 634, endPoint y: 184, distance: 206.4
click at [829, 252] on button "Publish" at bounding box center [896, 255] width 206 height 24
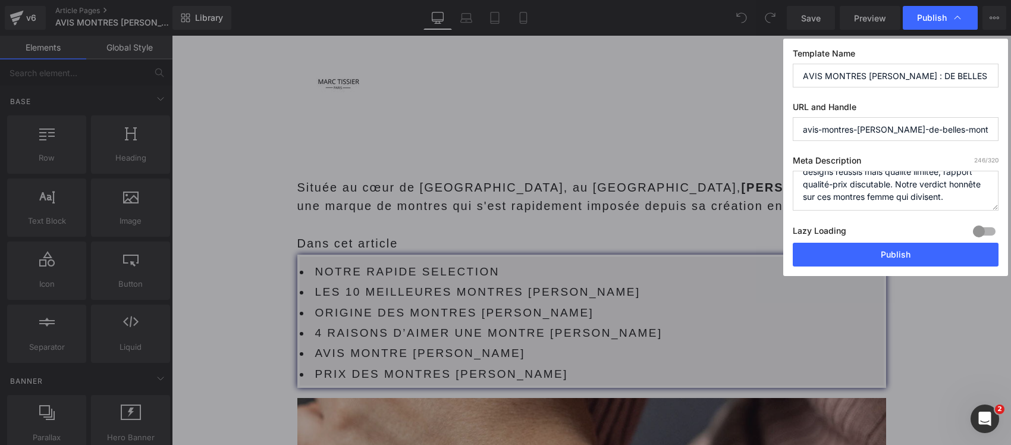
click at [982, 231] on div at bounding box center [984, 231] width 29 height 19
drag, startPoint x: 867, startPoint y: 205, endPoint x: 768, endPoint y: 179, distance: 102.8
click at [768, 179] on div "Publish Template Name AVIS MONTRES OLIVIA BURTON : DE BELLES MONTRES POUR FEMME…" at bounding box center [505, 222] width 1011 height 445
click at [803, 197] on textarea "Avis montres Olivia Burton, de belles montres qui valent" at bounding box center [896, 191] width 206 height 40
type textarea "Avis critique montres Olivia Burton : designs réussis mais qualité limitée, rap…"
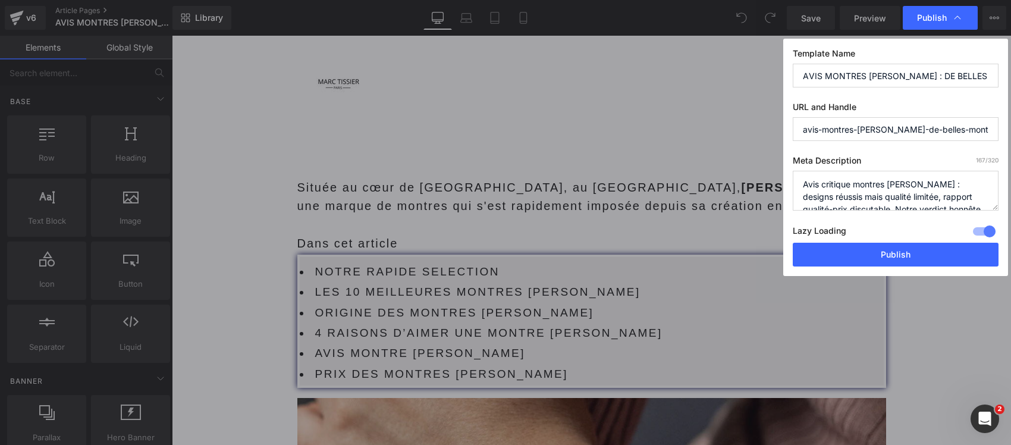
click at [866, 71] on input "AVIS MONTRES OLIVIA BURTON : DE BELLES MONTRES POUR FEMME ?" at bounding box center [896, 76] width 206 height 24
paste input "NOTRE AVIS SUR LES MONTRES OLIVIA BURTON : JOLIES AU POIGNET... MAIS PAS PLUS!"
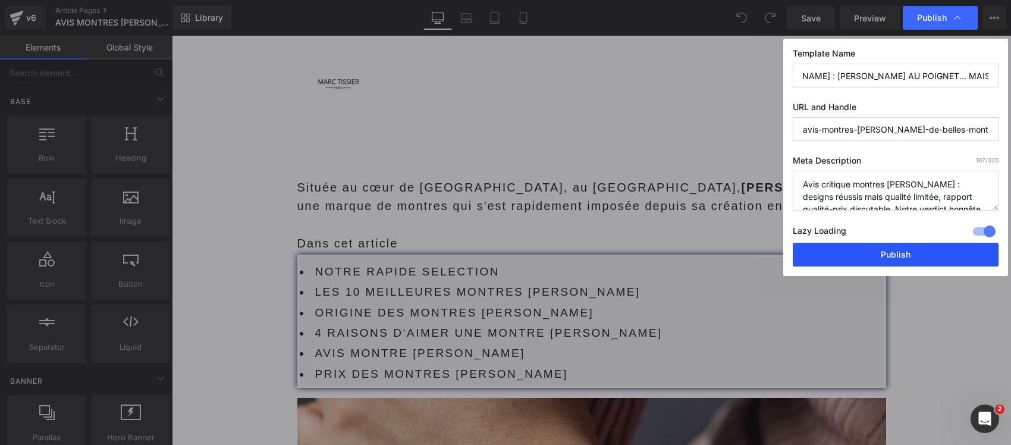
type input "NOTRE AVIS SUR LES MONTRES OLIVIA BURTON : JOLIES AU POIGNET... MAIS PAS PLUS!"
click at [902, 255] on button "Publish" at bounding box center [896, 255] width 206 height 24
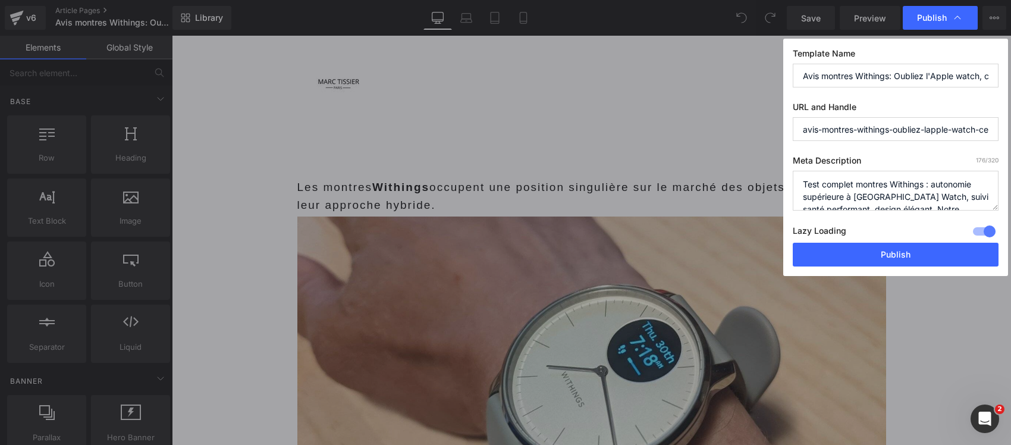
click at [800, 197] on textarea "Autonomie record de 30 jours, ECG certifié et design d'horloger traditionnel - …" at bounding box center [896, 191] width 206 height 40
type textarea "Test complet montres Withings : autonomie supérieure à [GEOGRAPHIC_DATA] Watch,…"
click at [835, 73] on input "Avis montres Withings: Oubliez l'Apple watch, ces montres françaises dominent l…" at bounding box center [896, 76] width 206 height 24
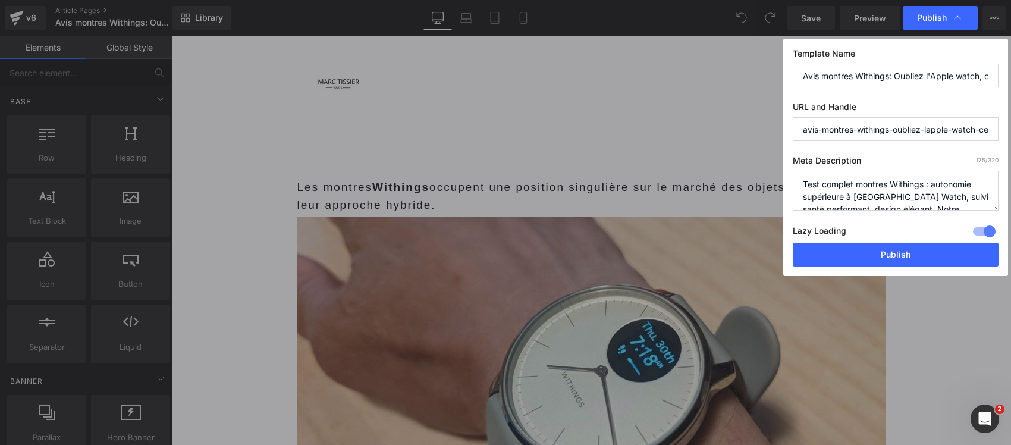
paste input "WITHINGS SURPASSE APPLE WATCH EN AUTONOMIE ET ÉLÉGANCE: AVIS MONTRES WITHINGS."
type input "WITHINGS SURPASSE APPLE WATCH EN AUTONOMIE ET ÉLÉGANCE: AVIS MONTRES WITHINGS."
click at [845, 260] on button "Publish" at bounding box center [896, 255] width 206 height 24
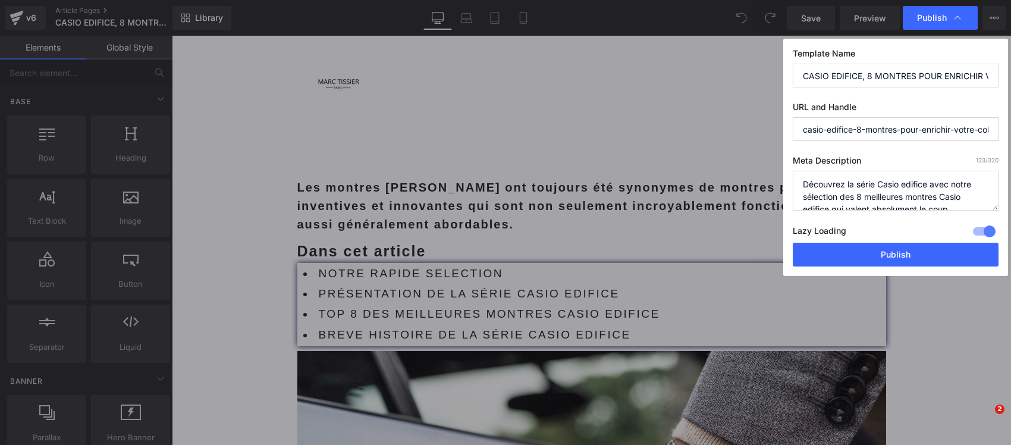
click at [920, 192] on textarea "Découvrez la série Casio edifice avec notre sélection des 8 meilleures montres …" at bounding box center [896, 191] width 206 height 40
paste textarea "CASIO EDIFICE : CES CHRONOS JAPONAIS VALENT BIEN DES SUISSES Sélection des 8 me…"
drag, startPoint x: 931, startPoint y: 201, endPoint x: 777, endPoint y: 181, distance: 155.3
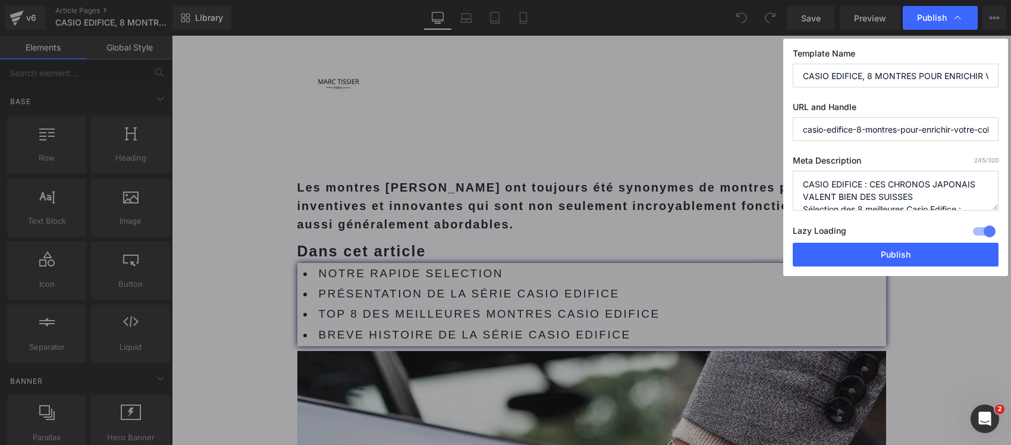
click at [777, 181] on div "Publish Template Name CASIO EDIFICE, 8 MONTRES POUR ENRICHIR VOTRE COLLECTION U…" at bounding box center [505, 222] width 1011 height 445
click at [799, 200] on textarea "Découvrez la série Casio edifice avec notre sélection des 8 meilleures montres …" at bounding box center [896, 191] width 206 height 40
type textarea "Sélection des 8 meilleures Casio Edifice : qualité technique confirmée, designs…"
click at [830, 80] on input "CASIO EDIFICE, 8 MONTRES POUR ENRICHIR VOTRE COLLECTION" at bounding box center [896, 76] width 206 height 24
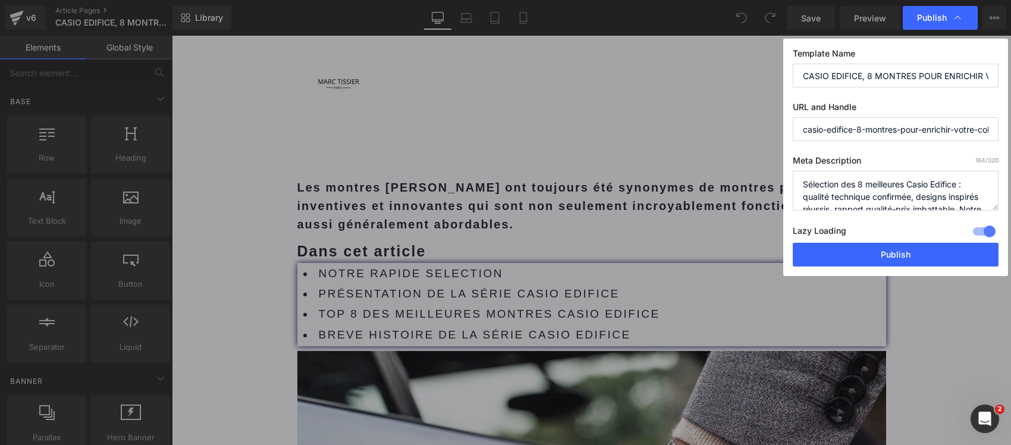
click at [830, 80] on input "CASIO EDIFICE, 8 MONTRES POUR ENRICHIR VOTRE COLLECTION" at bounding box center [896, 76] width 206 height 24
paste input ": CES CHRONOS JAPONAIS VALENT BIEN DES SUISSES"
type input "CASIO EDIFICE : CES CHRONOS JAPONAIS VALENT BIEN DES SUISSES"
click at [824, 256] on button "Publish" at bounding box center [896, 255] width 206 height 24
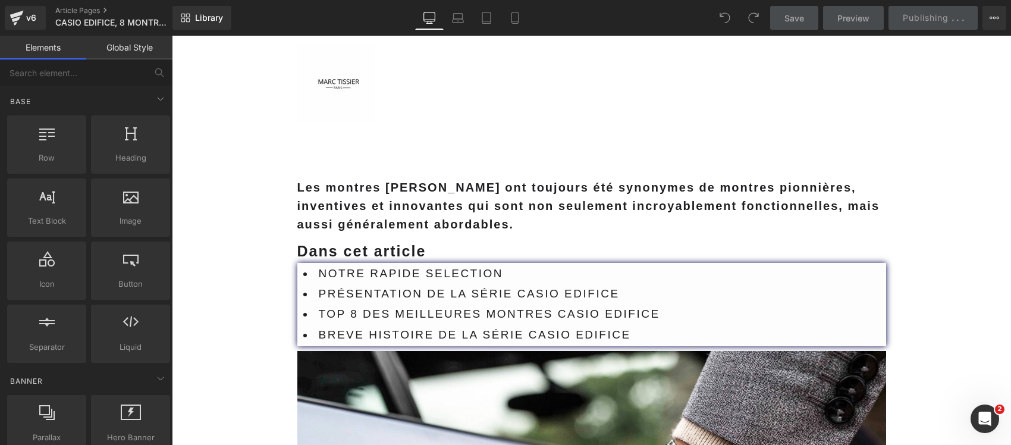
scroll to position [0, 0]
